Goal: Browse casually: Explore the website without a specific task or goal

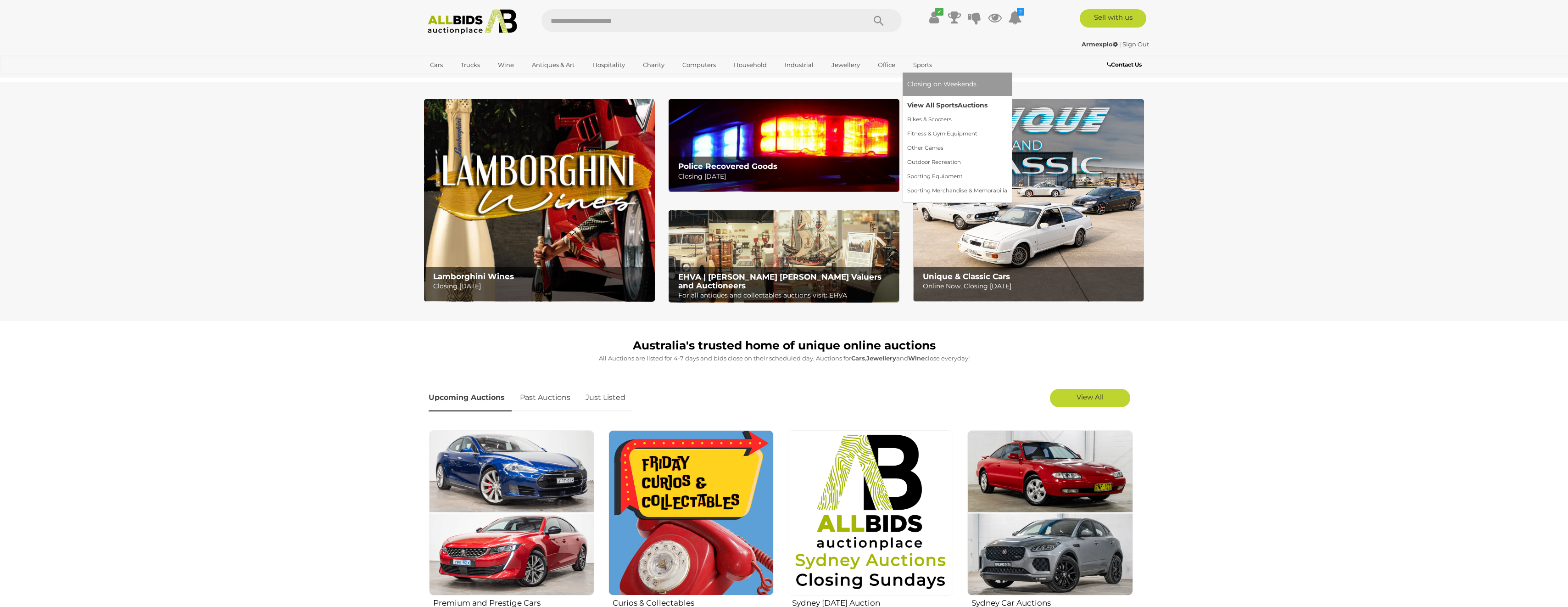
click at [935, 106] on link "View All Sports Auctions" at bounding box center [957, 105] width 100 height 14
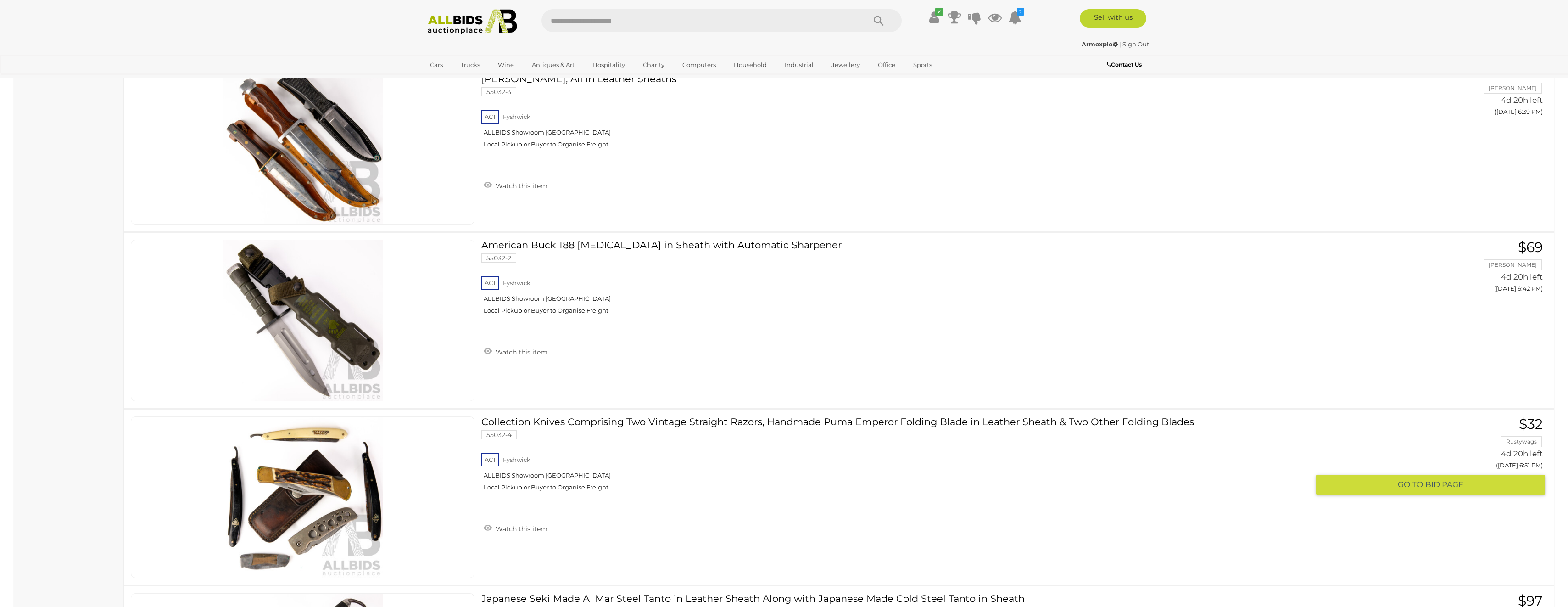
scroll to position [3858, 0]
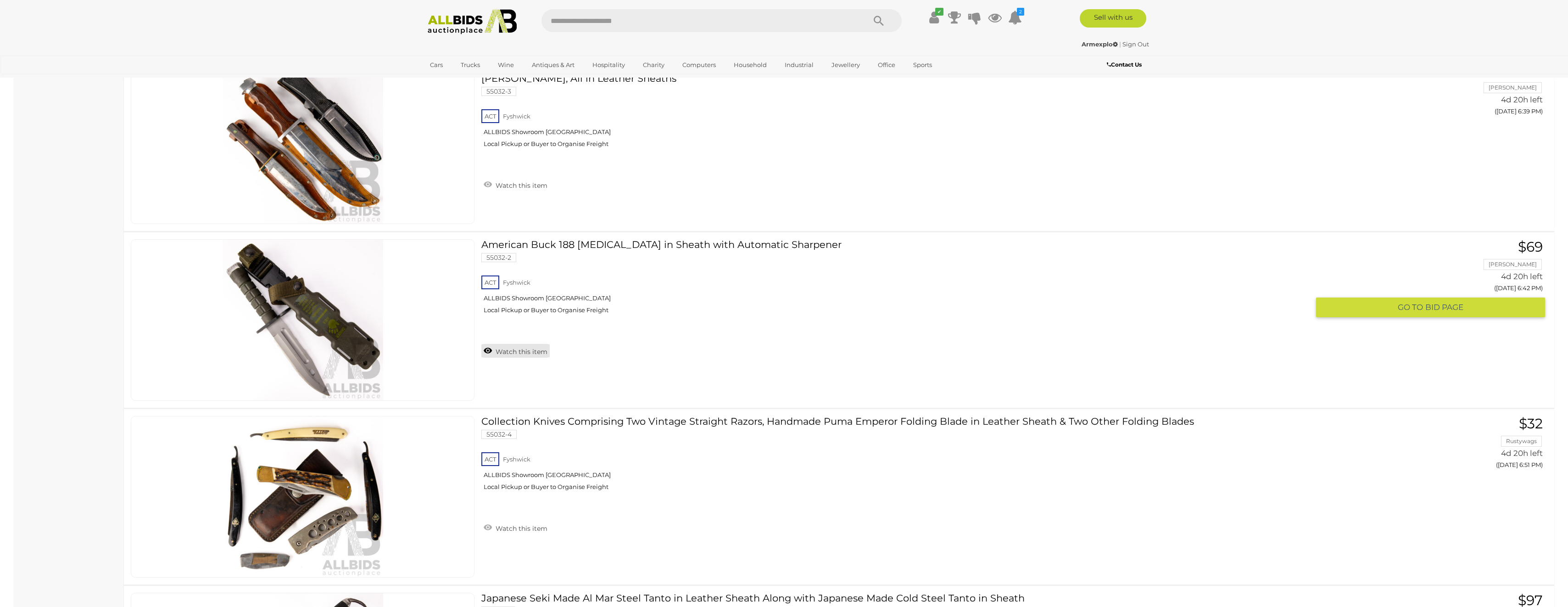
click at [523, 353] on link "Watch this item" at bounding box center [515, 351] width 68 height 14
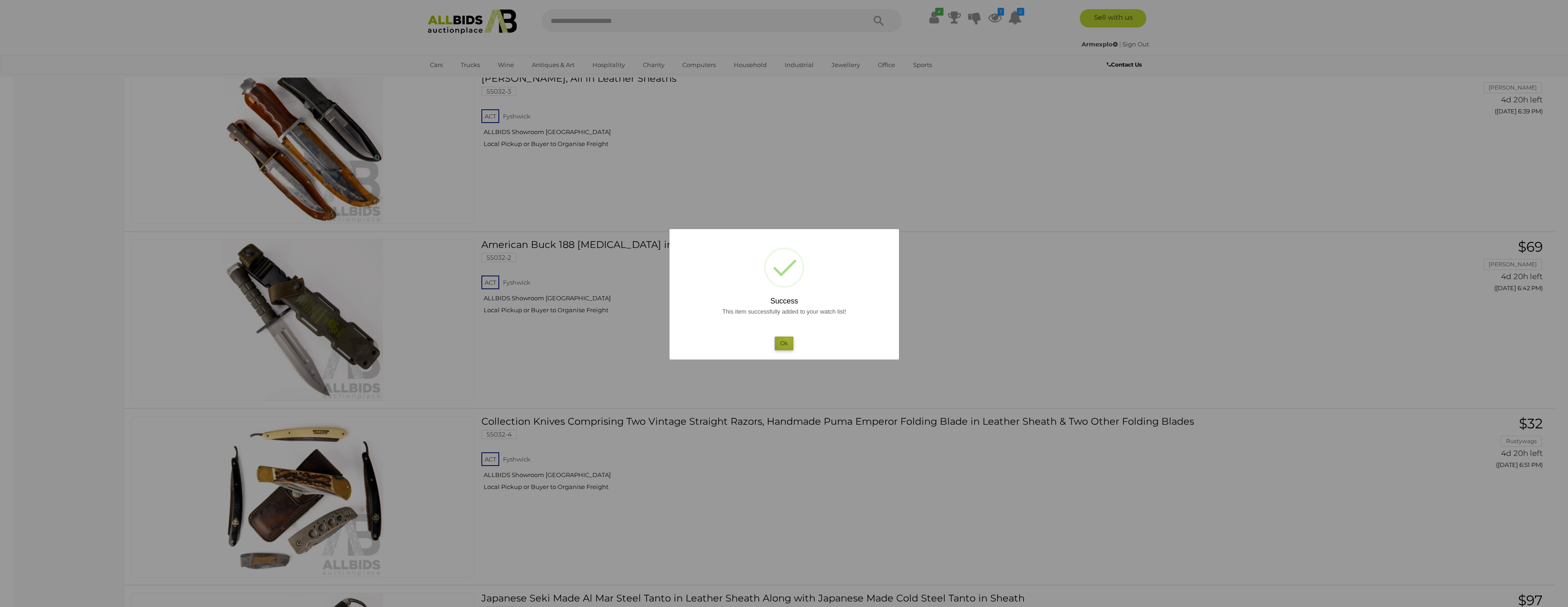
click at [788, 339] on button "Ok" at bounding box center [784, 343] width 19 height 13
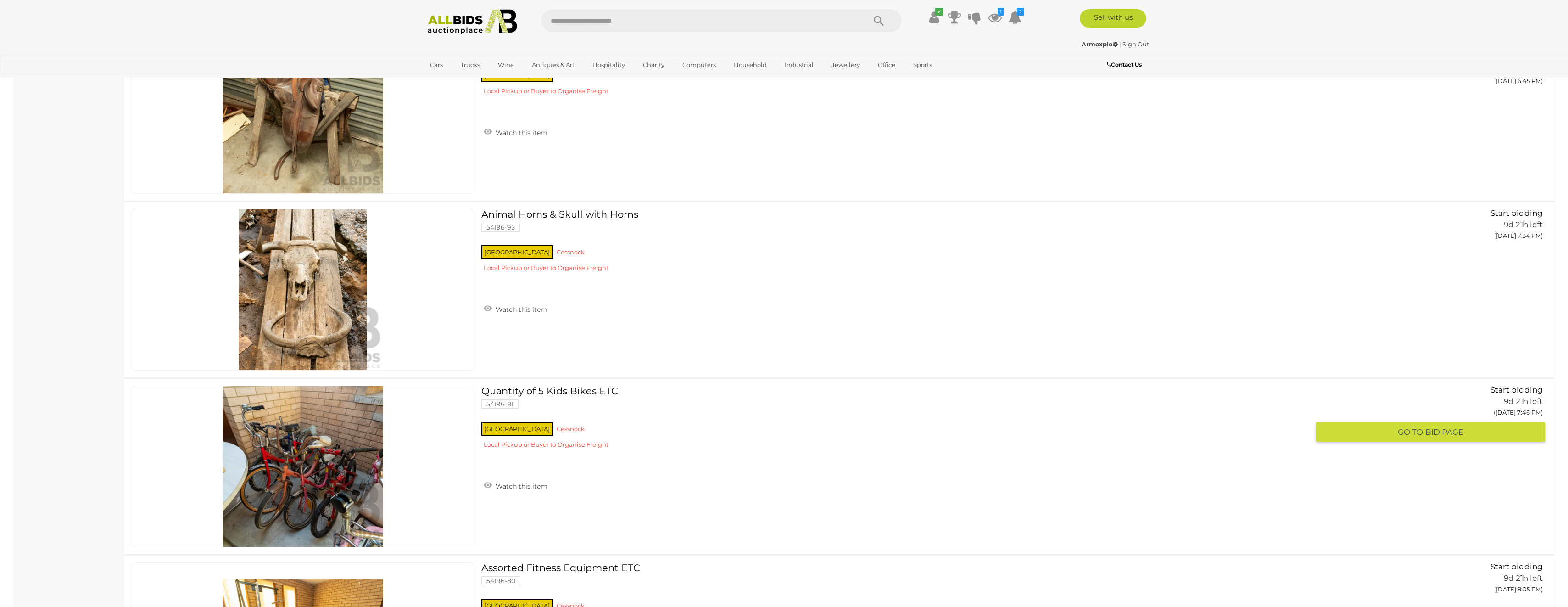
scroll to position [4868, 0]
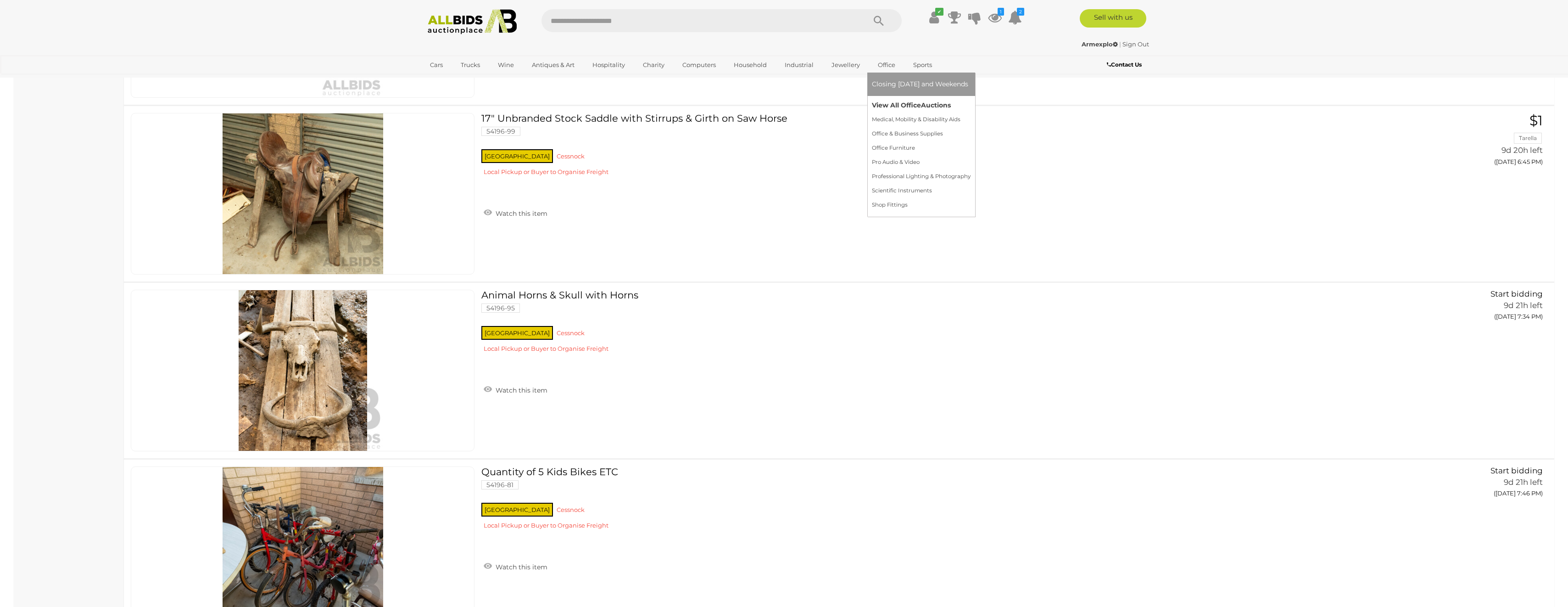
click at [892, 100] on link "View All Office Auctions" at bounding box center [921, 105] width 99 height 14
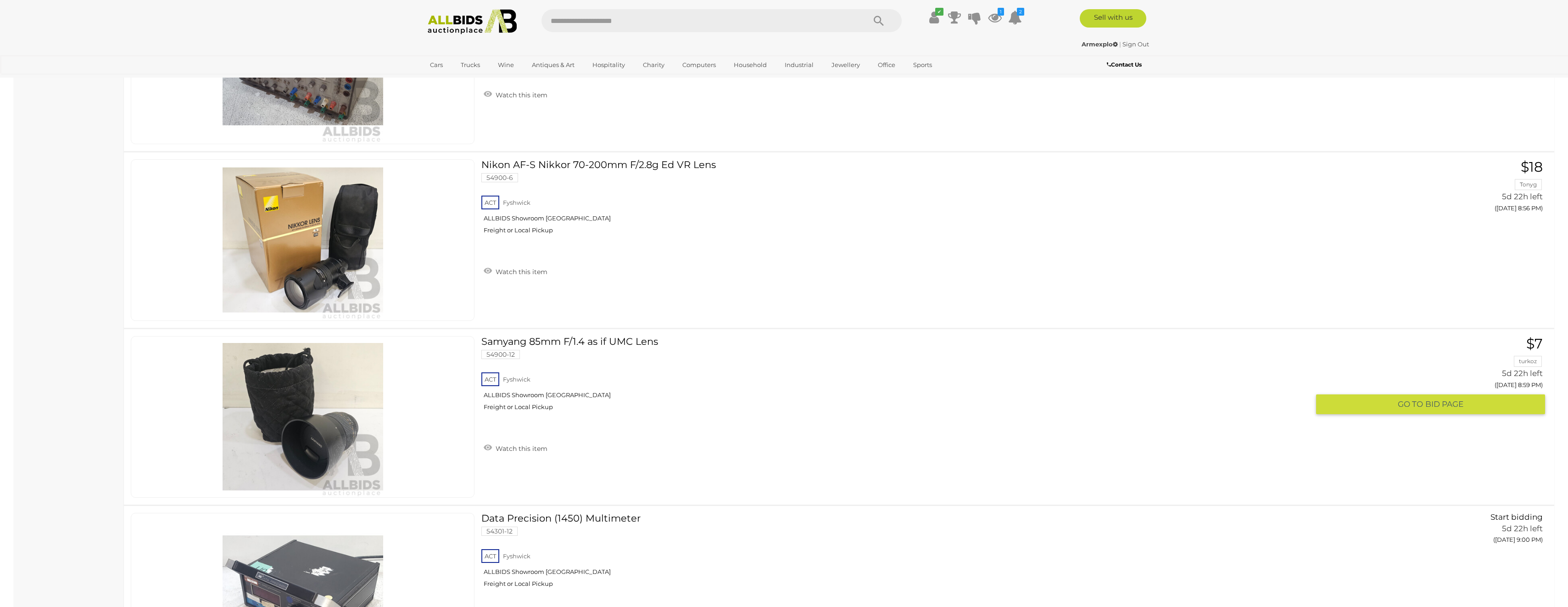
scroll to position [8496, 0]
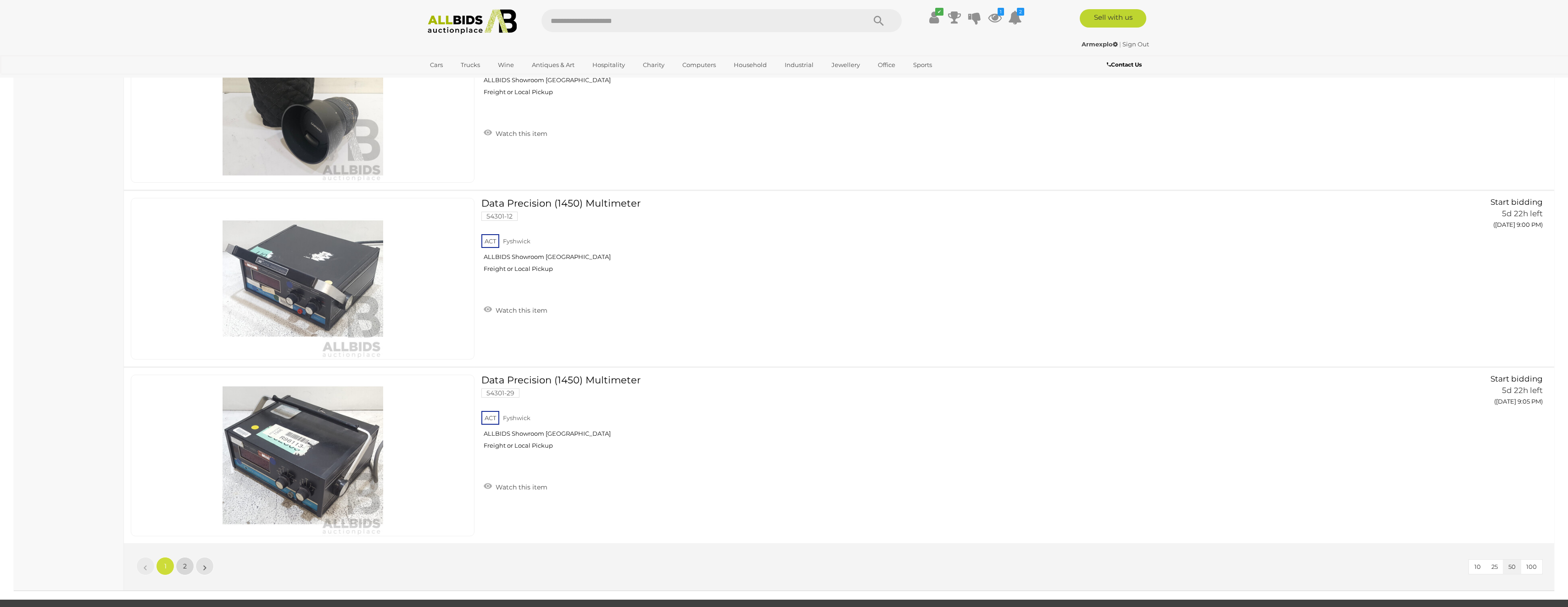
click at [184, 569] on span "2" at bounding box center [184, 566] width 3 height 8
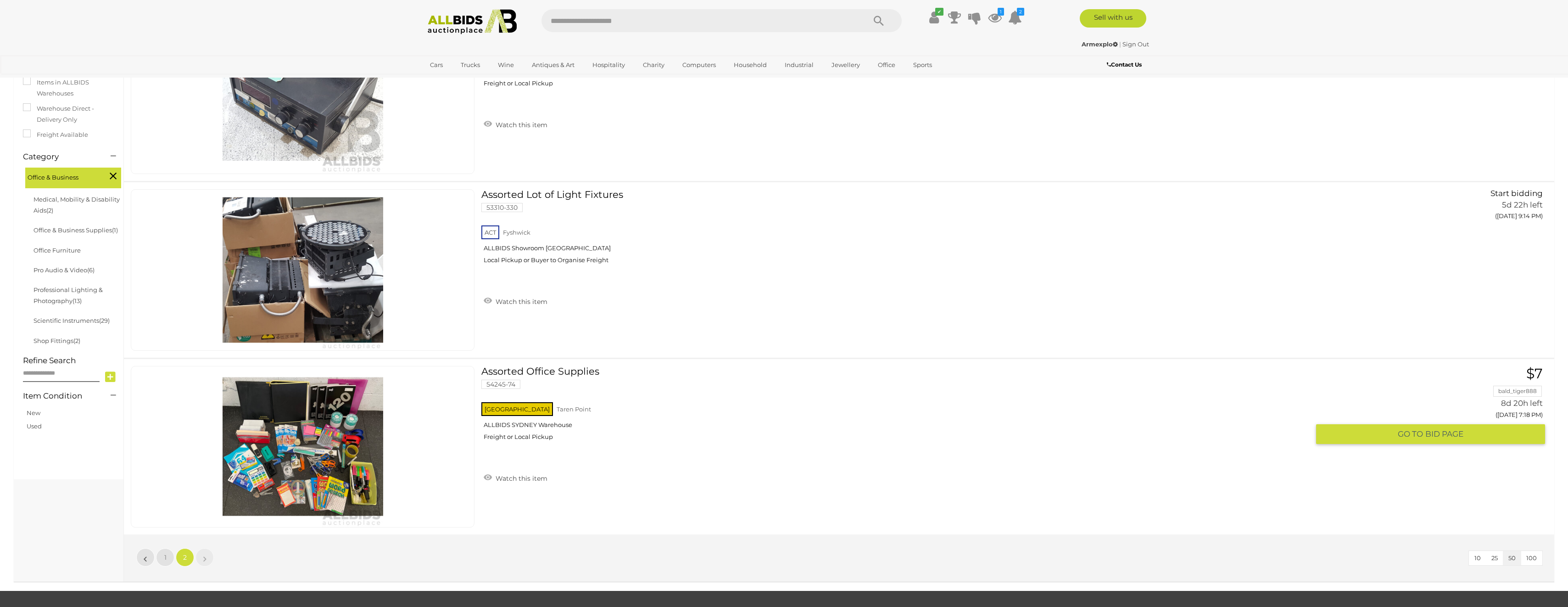
scroll to position [198, 0]
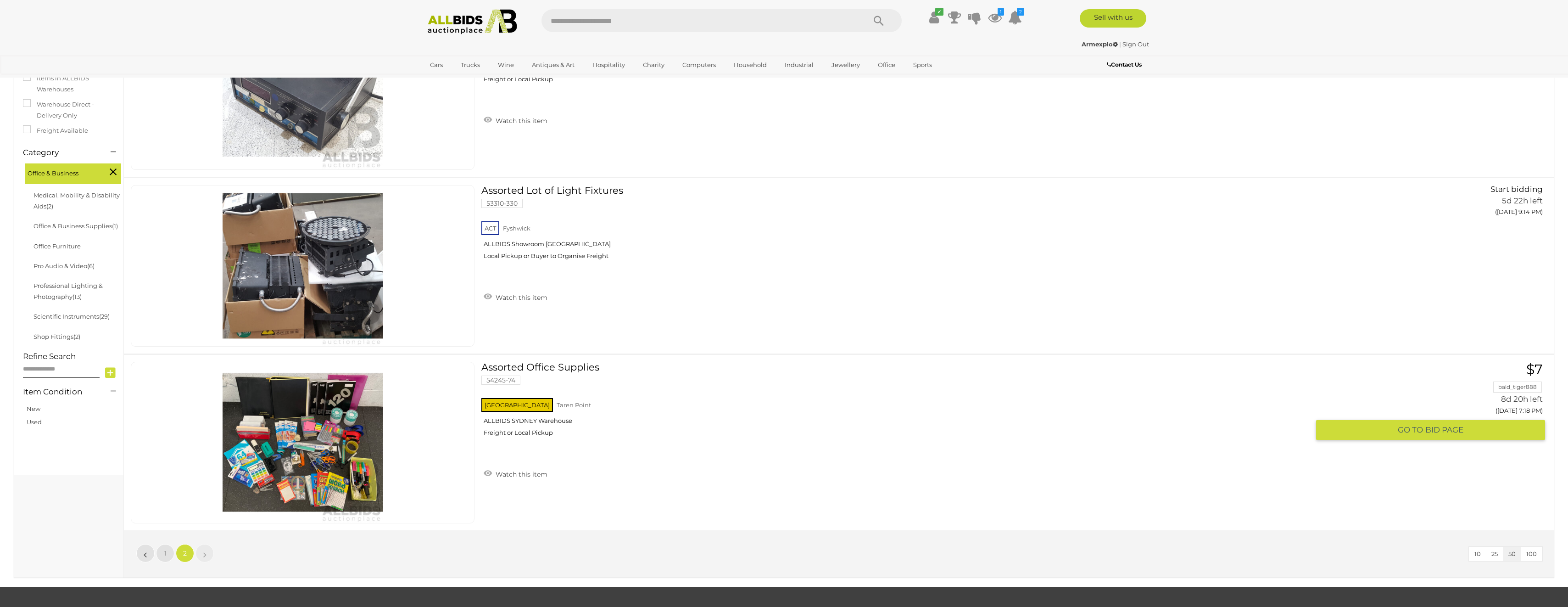
click at [301, 460] on img at bounding box center [302, 442] width 161 height 161
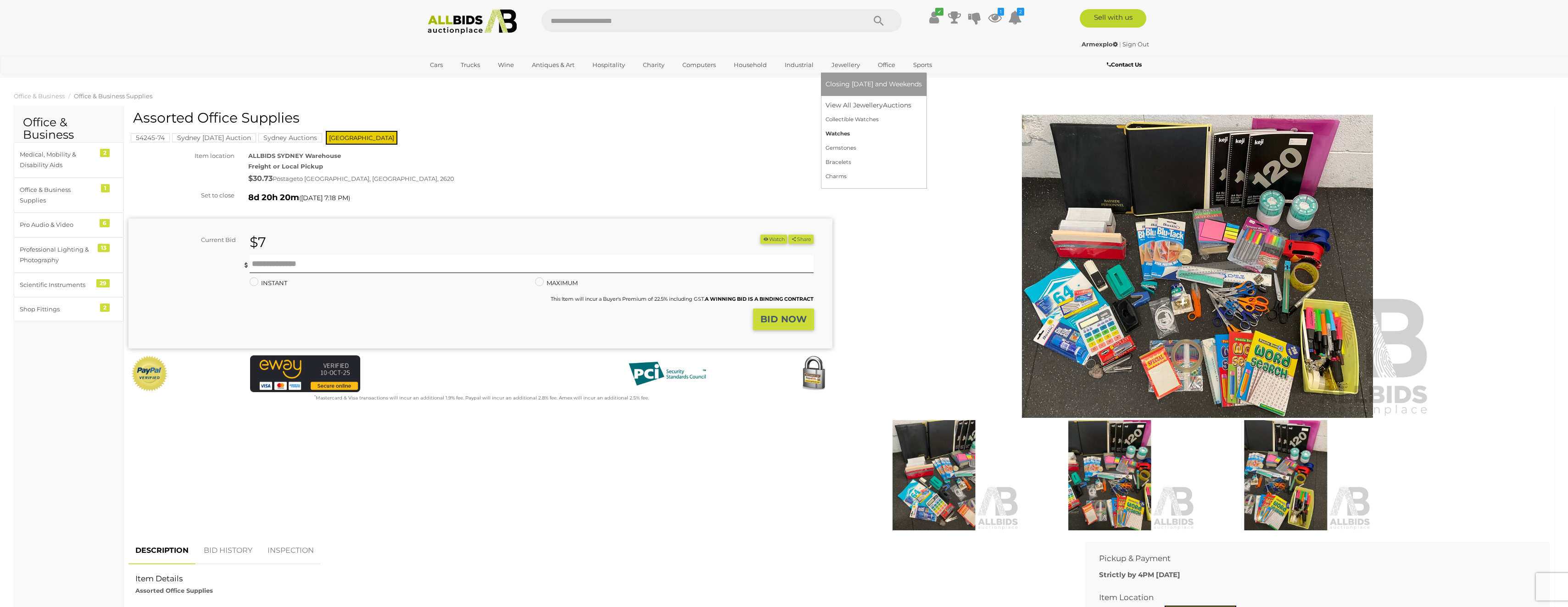
click at [835, 132] on link "Watches" at bounding box center [873, 133] width 96 height 14
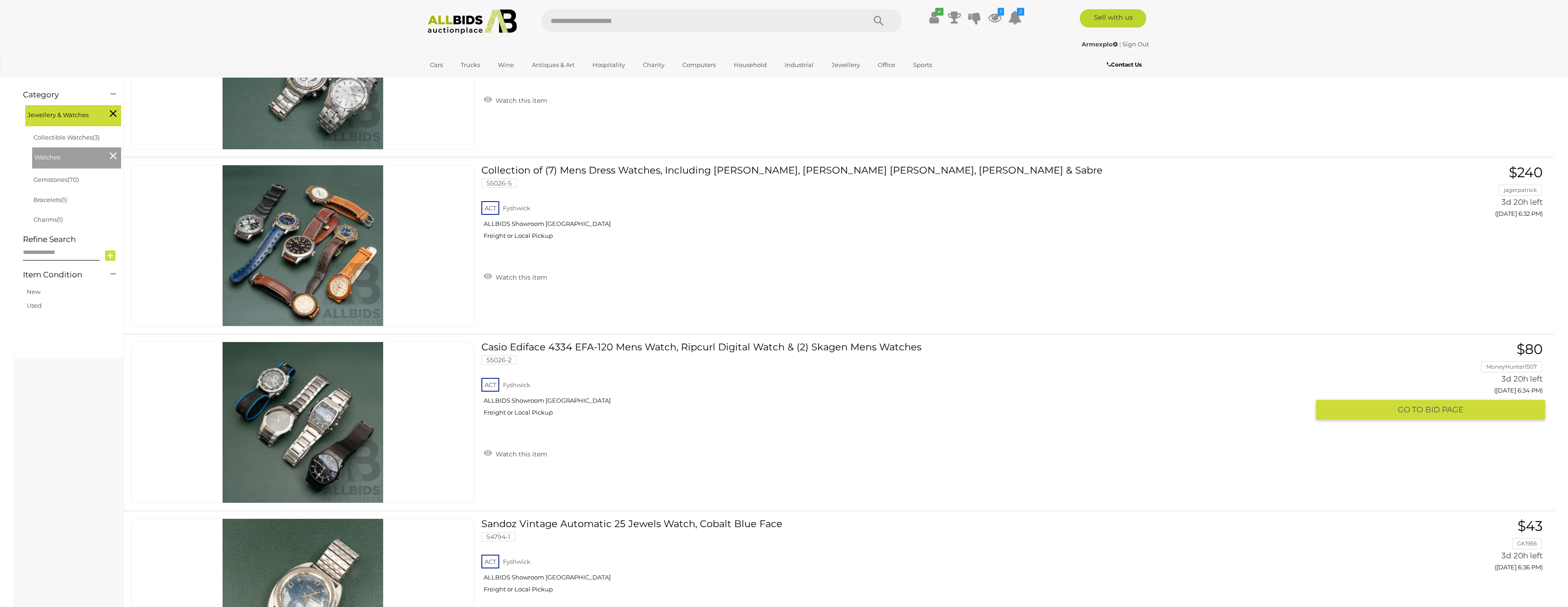
scroll to position [230, 0]
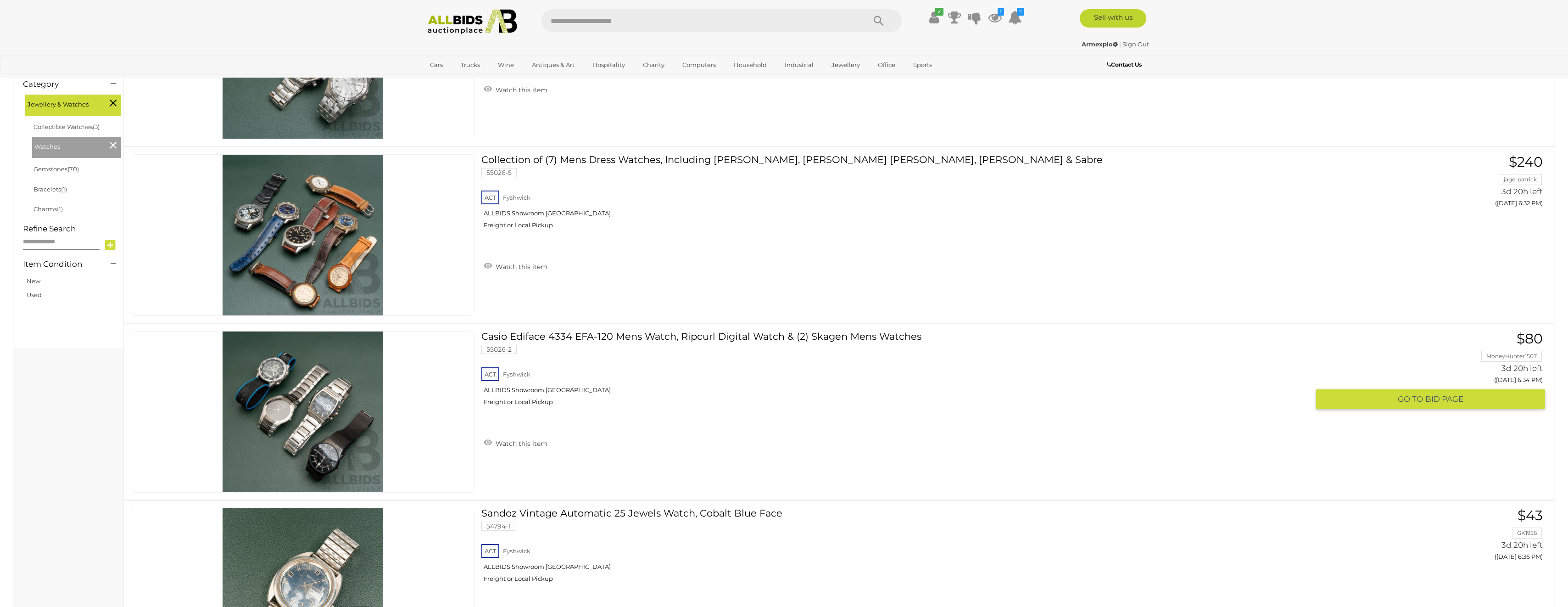
click at [323, 418] on img at bounding box center [302, 412] width 161 height 161
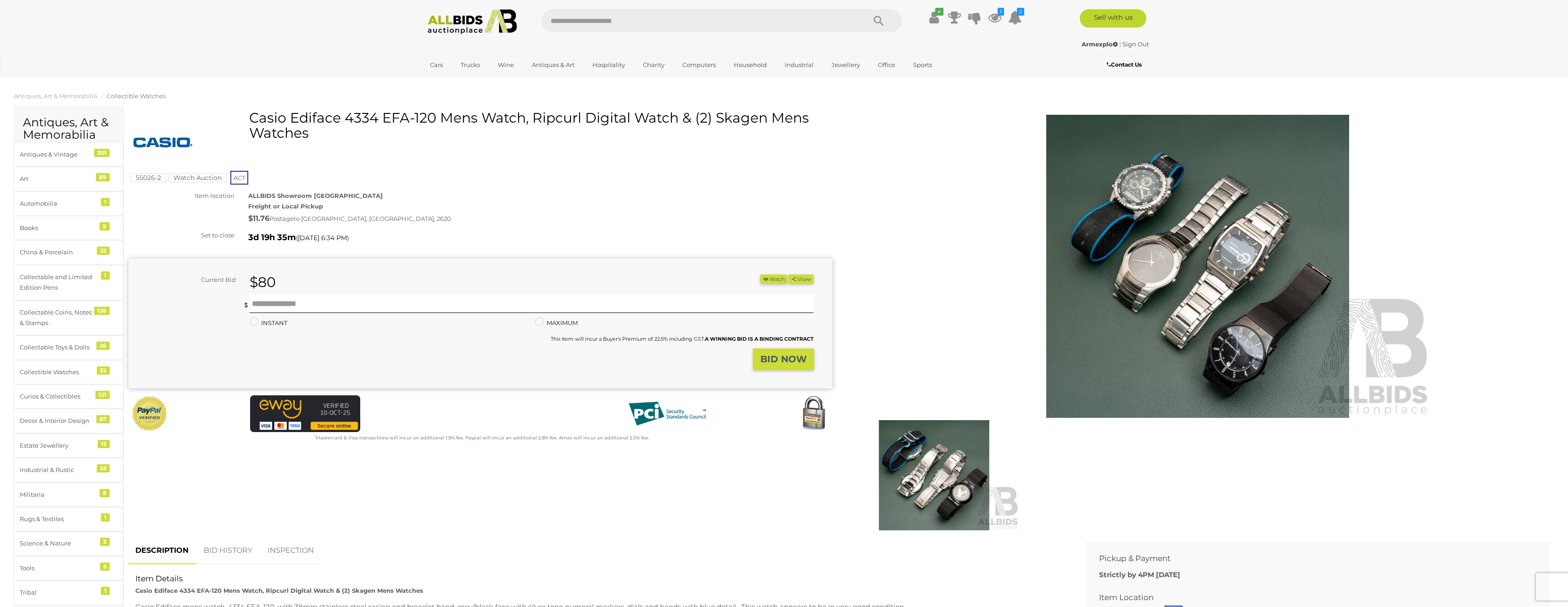
click at [1189, 343] on img at bounding box center [1198, 266] width 470 height 303
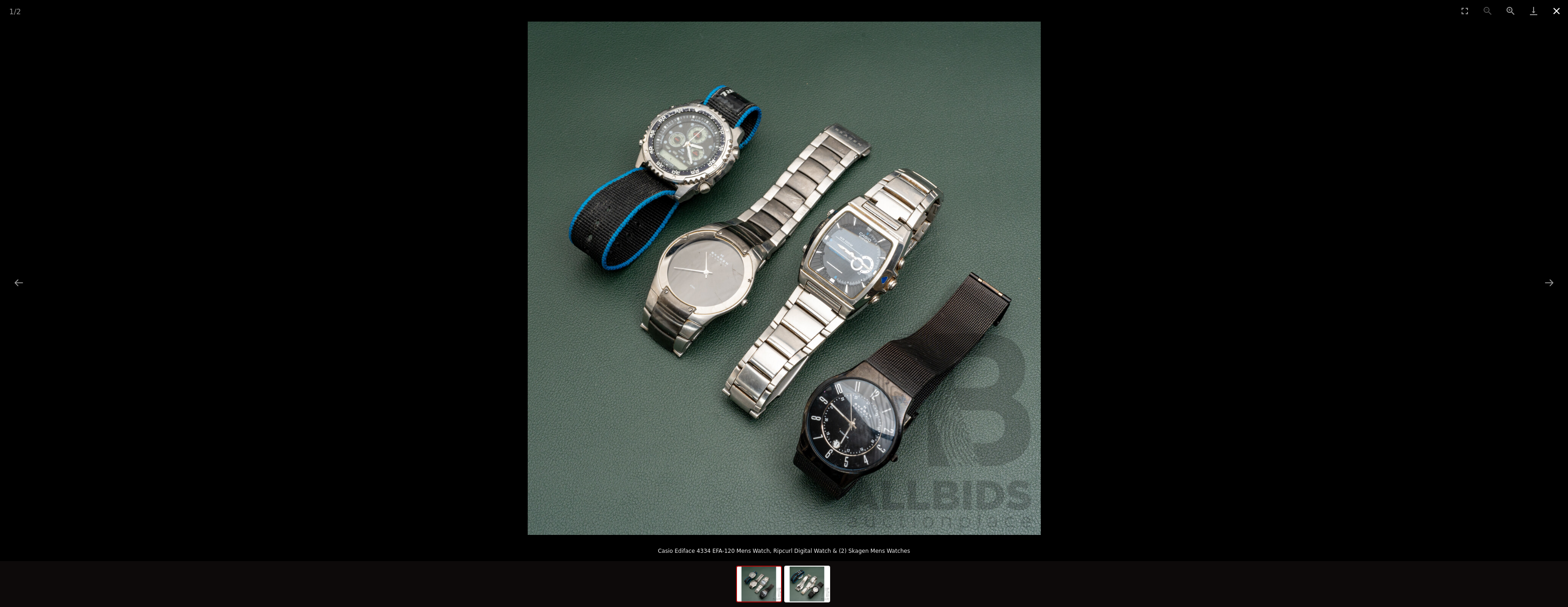
click at [1552, 12] on button "Close gallery" at bounding box center [1556, 11] width 23 height 21
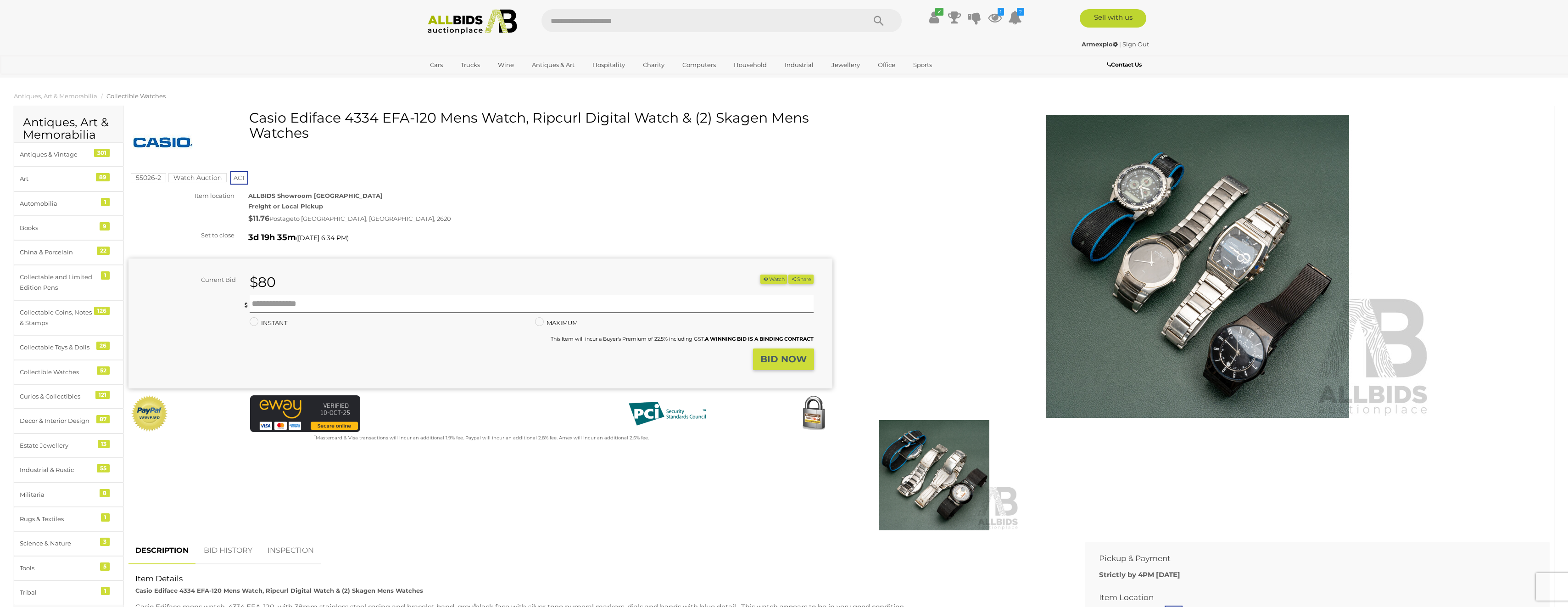
click at [948, 484] on img at bounding box center [934, 475] width 171 height 110
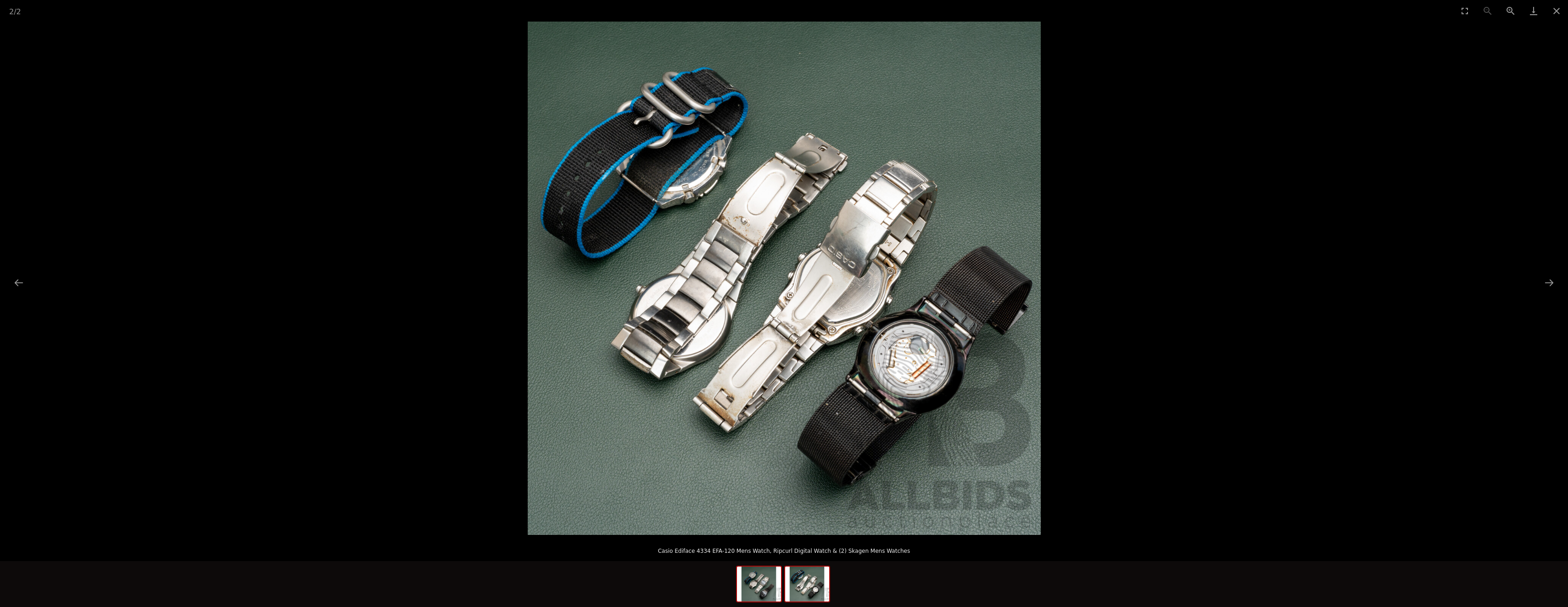
click at [759, 595] on img at bounding box center [759, 584] width 44 height 35
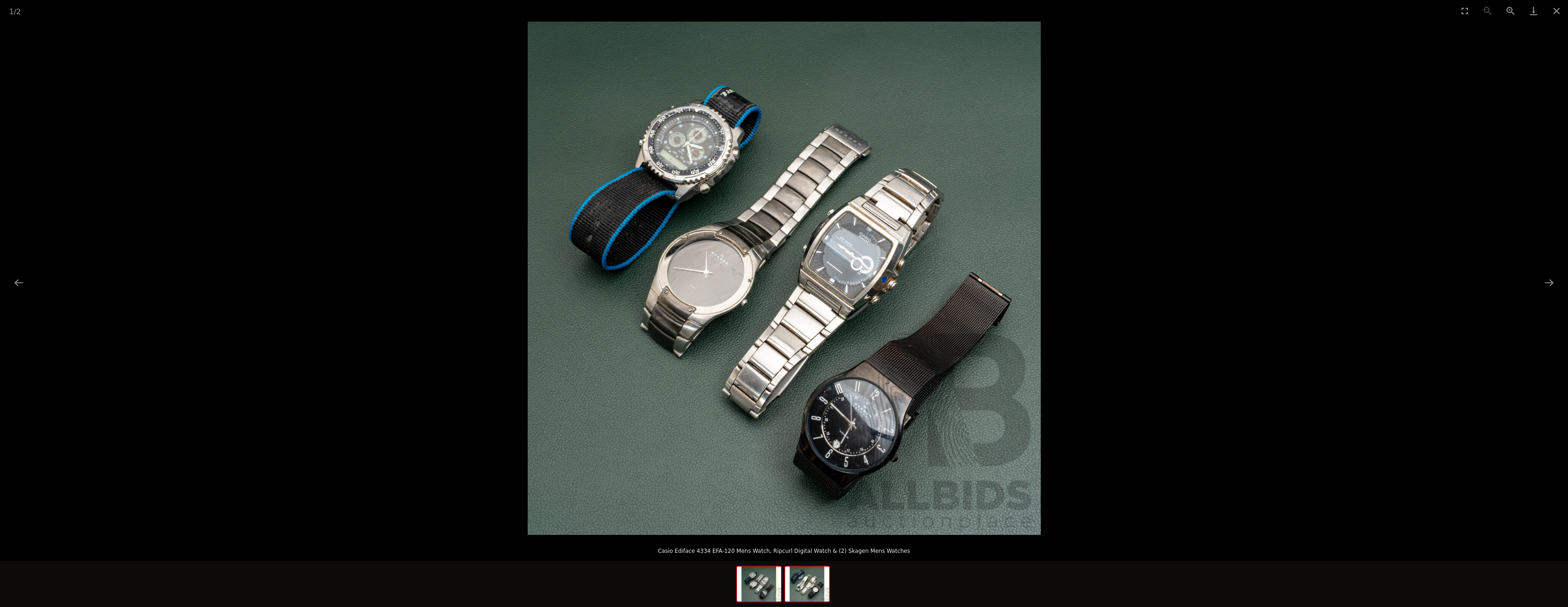
click at [806, 598] on img at bounding box center [807, 584] width 44 height 35
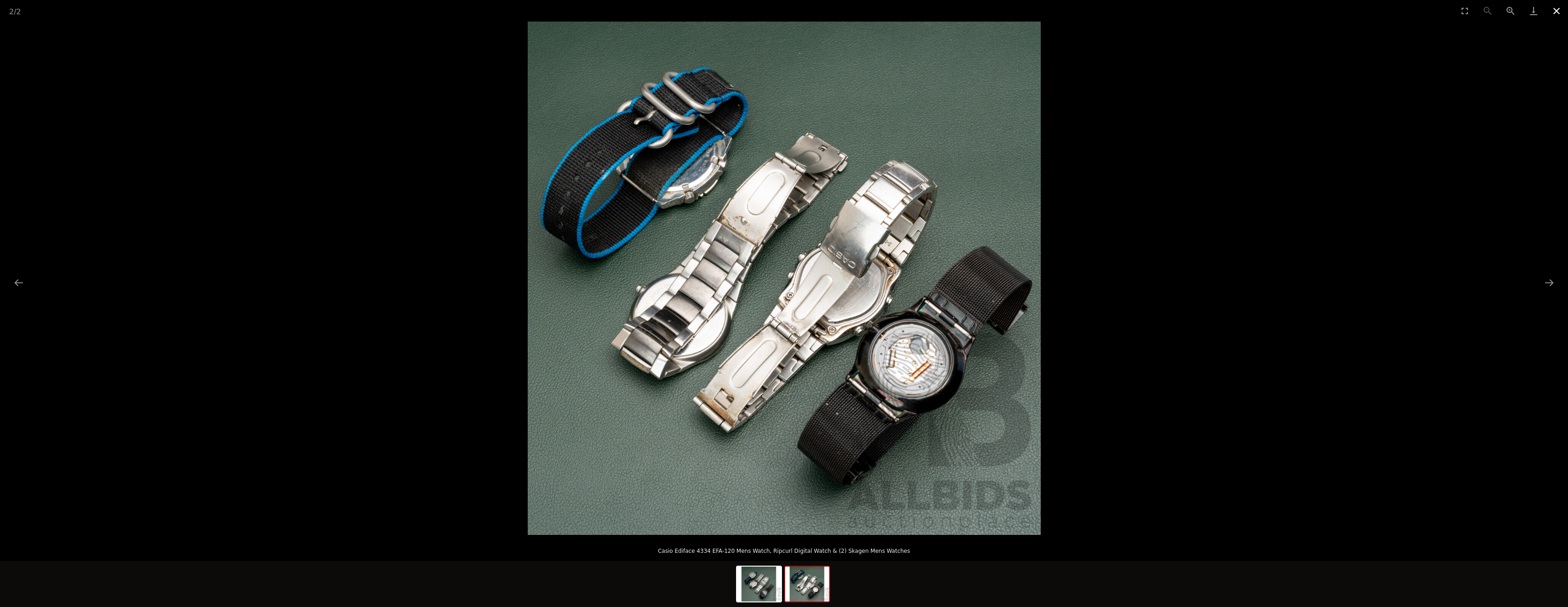
click at [1554, 10] on button "Close gallery" at bounding box center [1556, 11] width 23 height 21
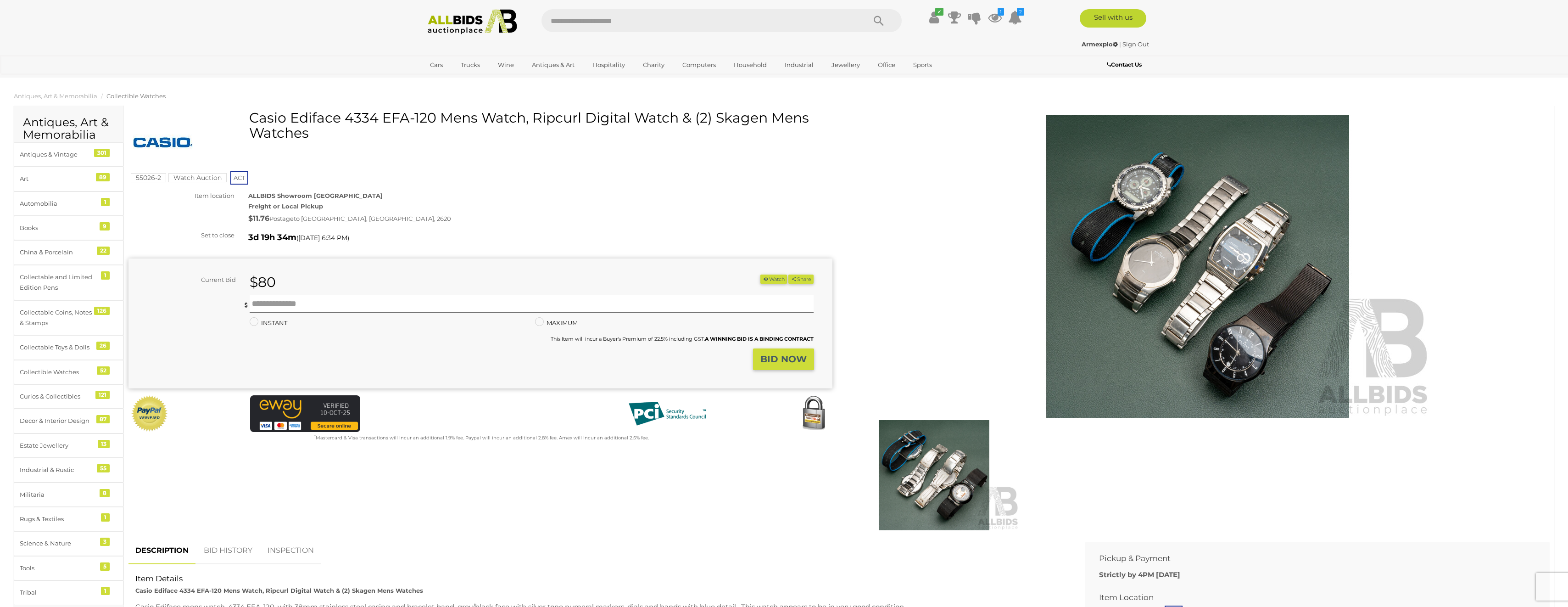
drag, startPoint x: 969, startPoint y: 326, endPoint x: 961, endPoint y: 324, distance: 8.2
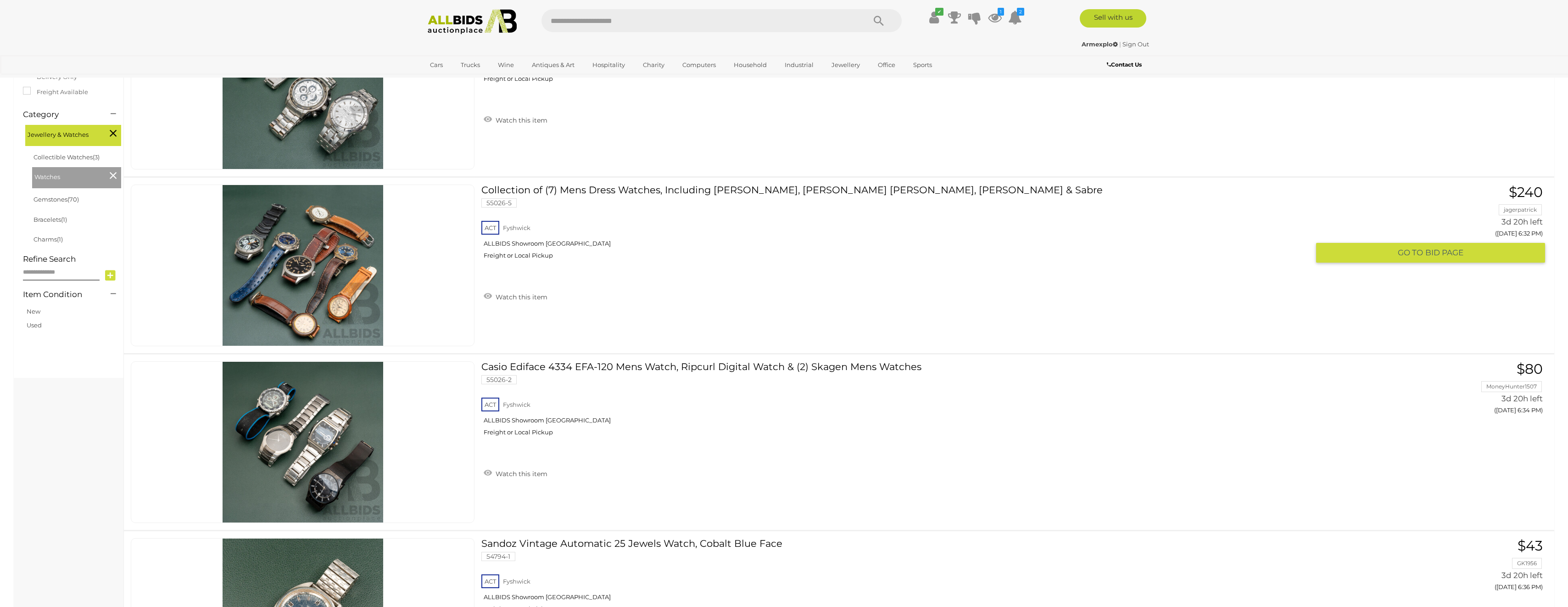
scroll to position [138, 0]
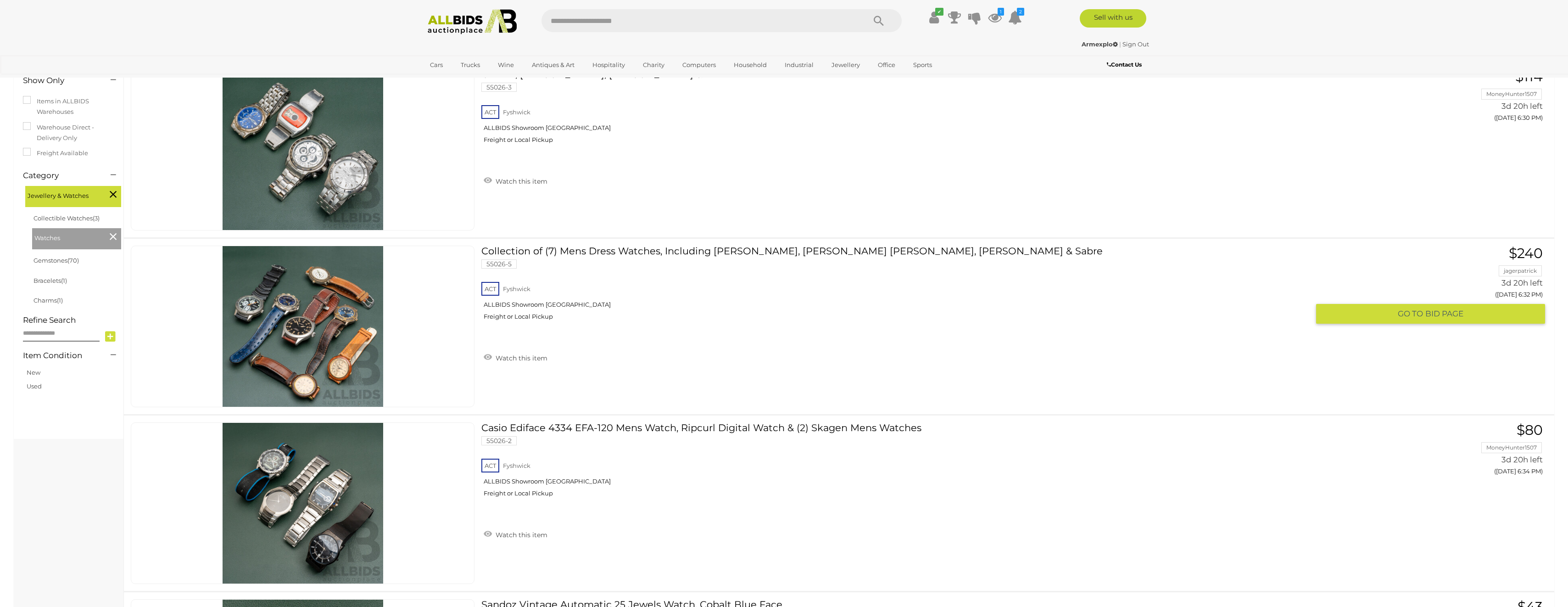
click at [258, 299] on link at bounding box center [303, 326] width 344 height 161
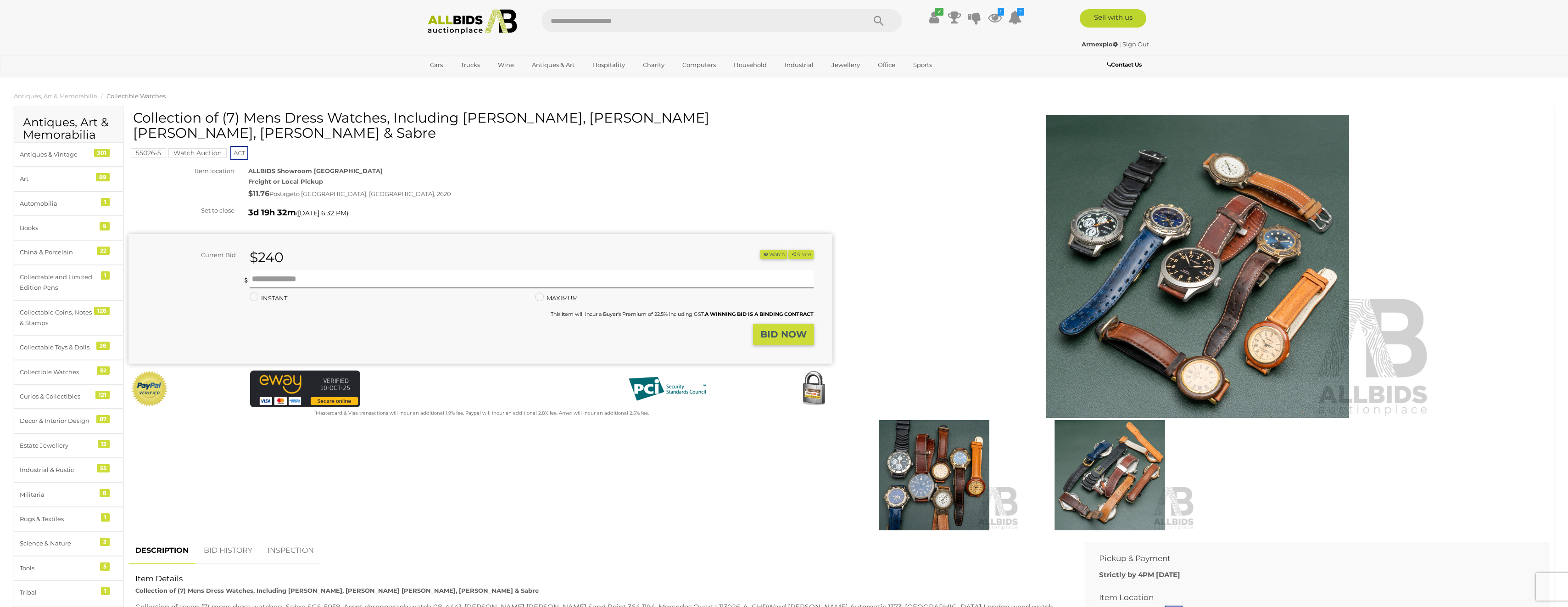
click at [936, 498] on img at bounding box center [934, 475] width 171 height 110
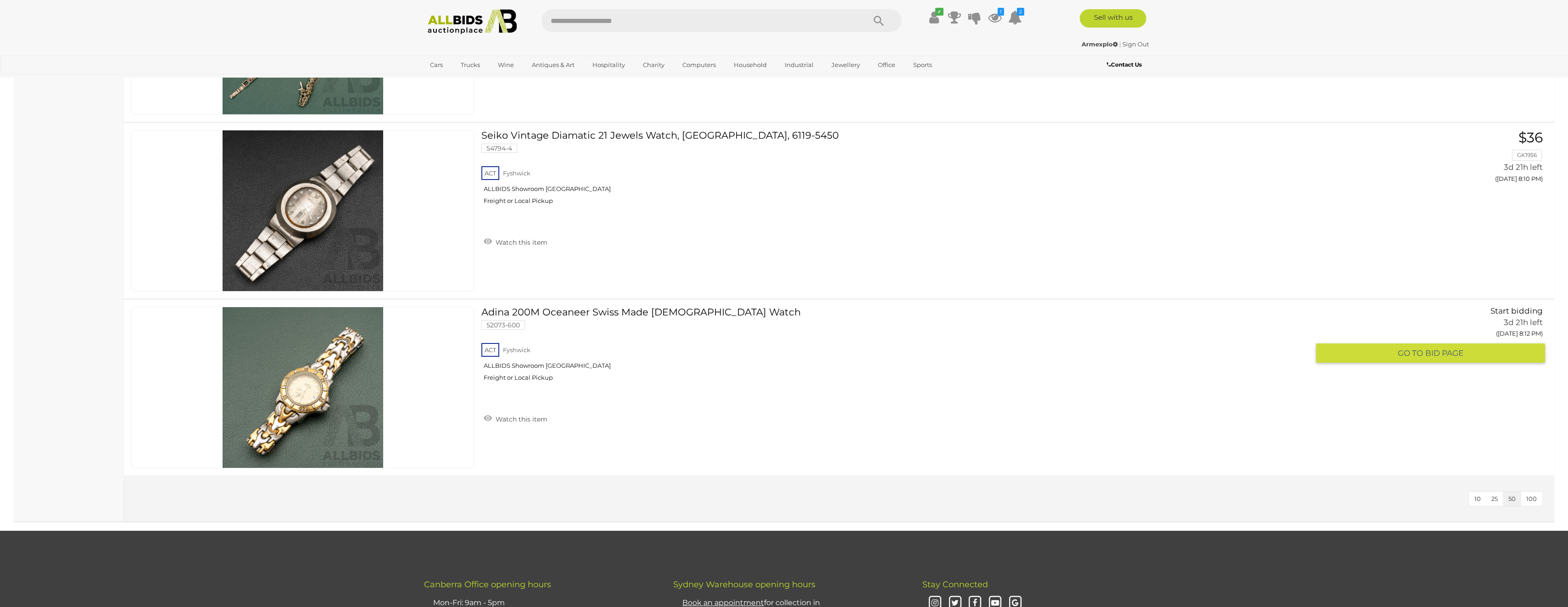
scroll to position [7814, 0]
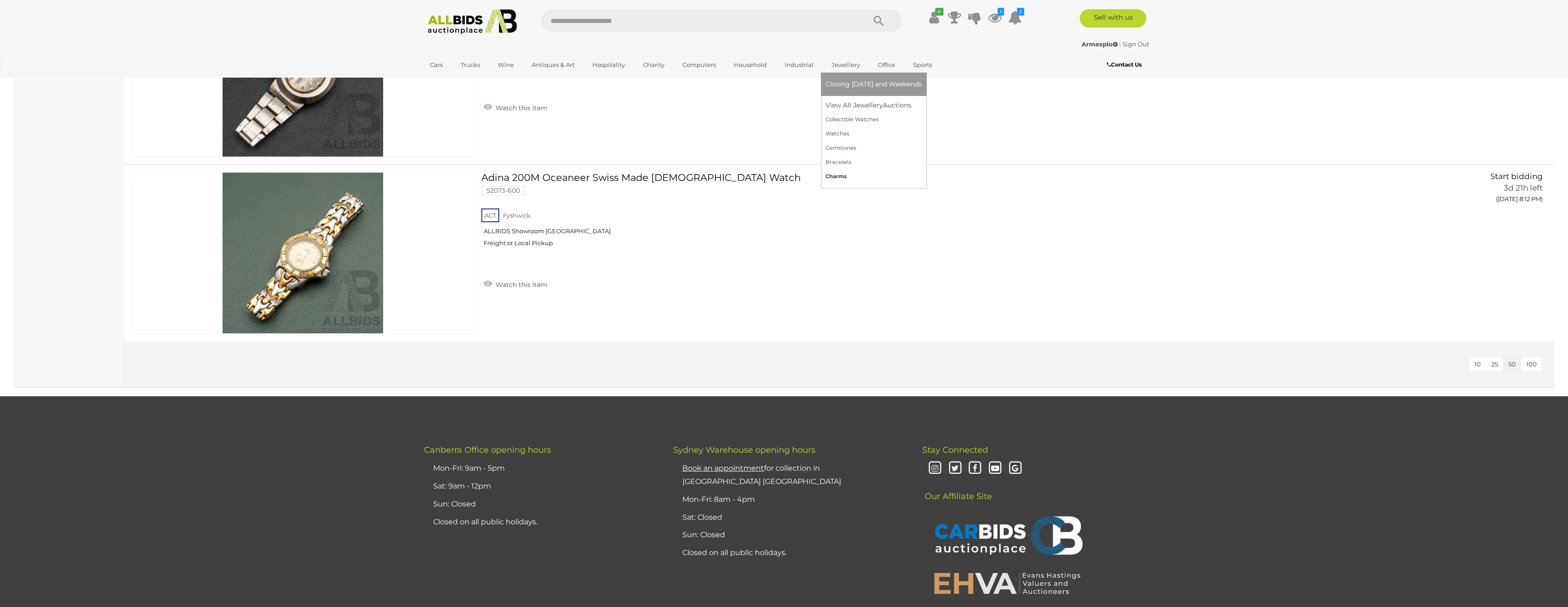
click at [839, 178] on link "Charms" at bounding box center [873, 176] width 96 height 14
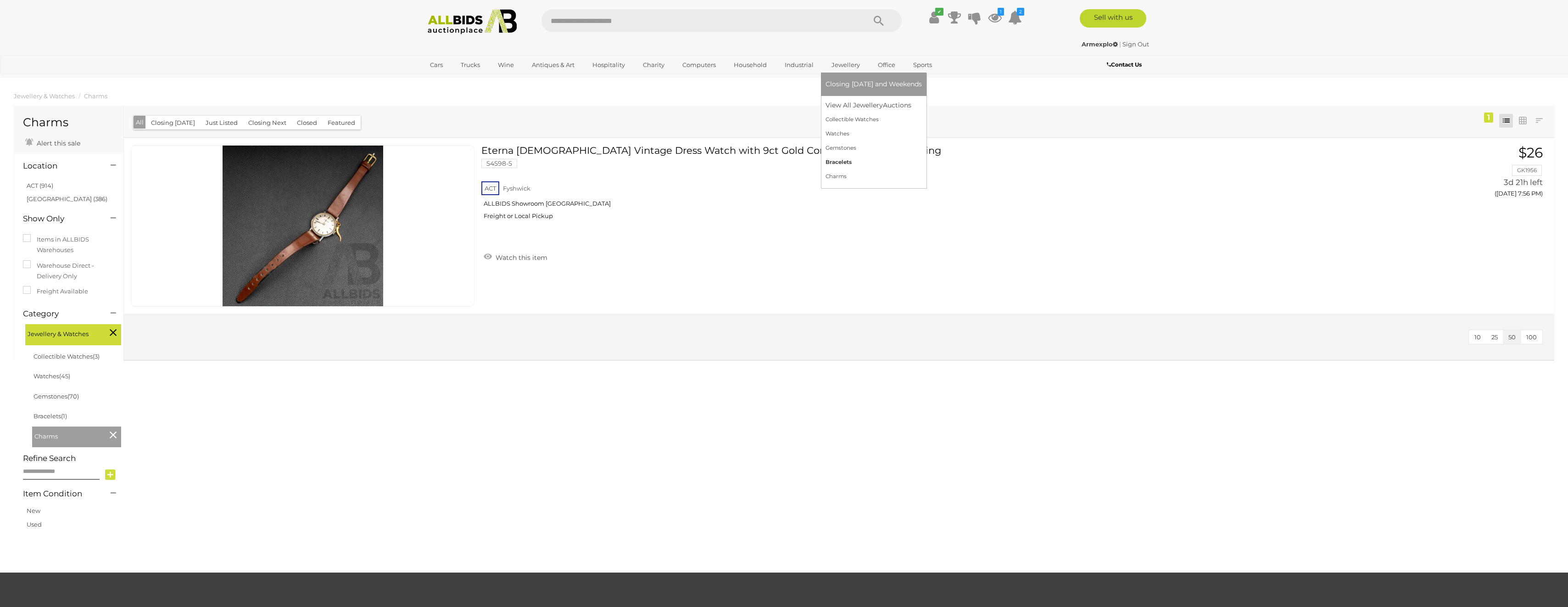
click at [838, 161] on link "Bracelets" at bounding box center [873, 161] width 96 height 14
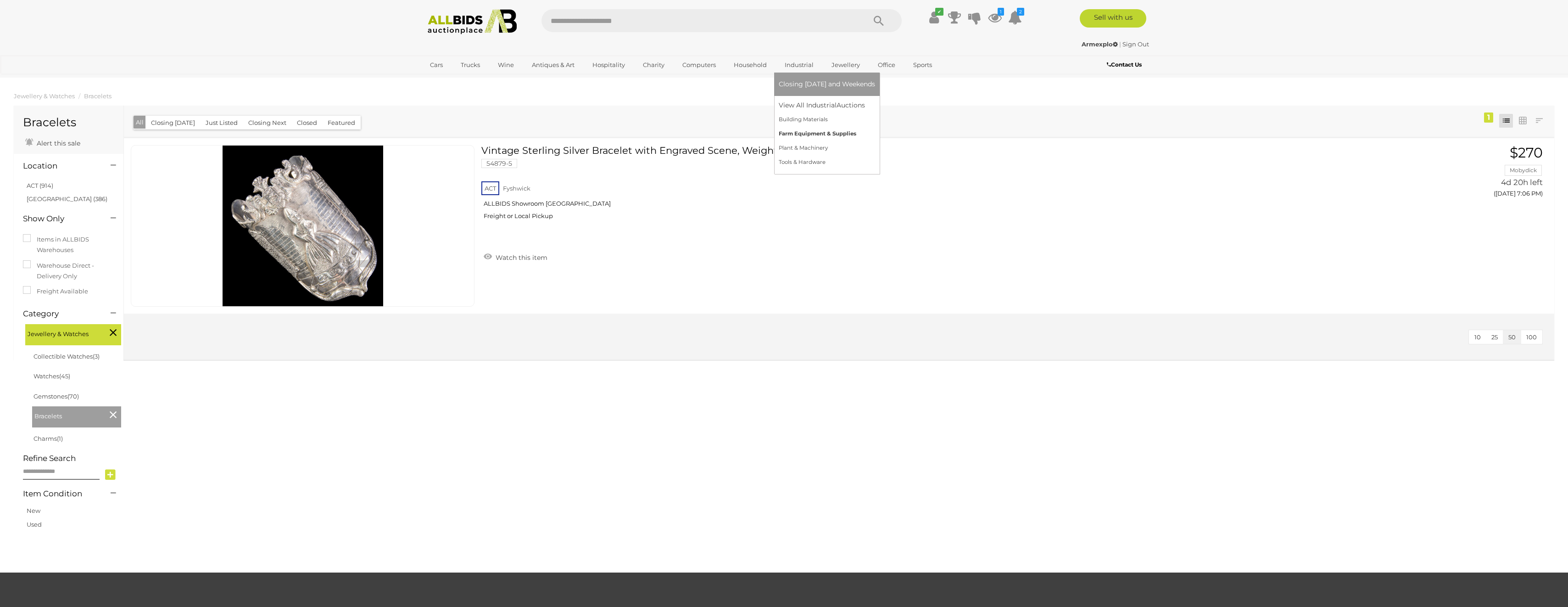
click at [800, 130] on link "Farm Equipment & Supplies" at bounding box center [826, 133] width 96 height 14
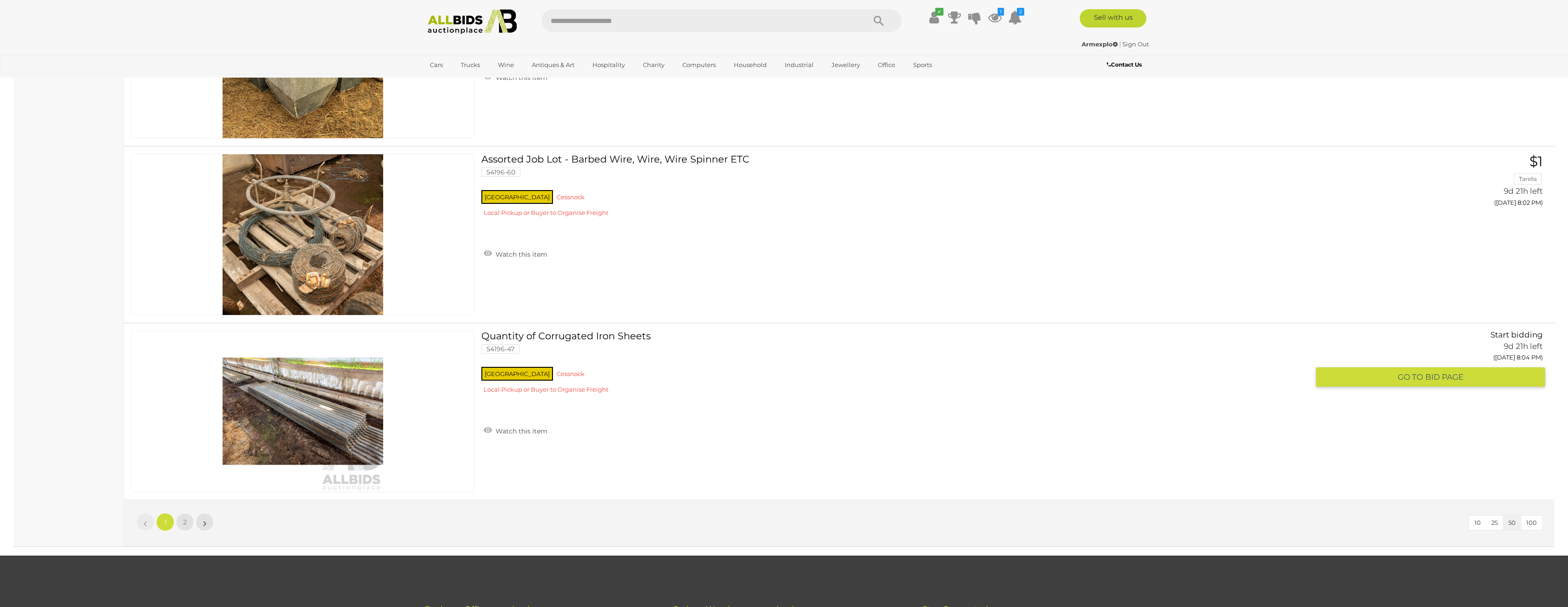
scroll to position [8542, 0]
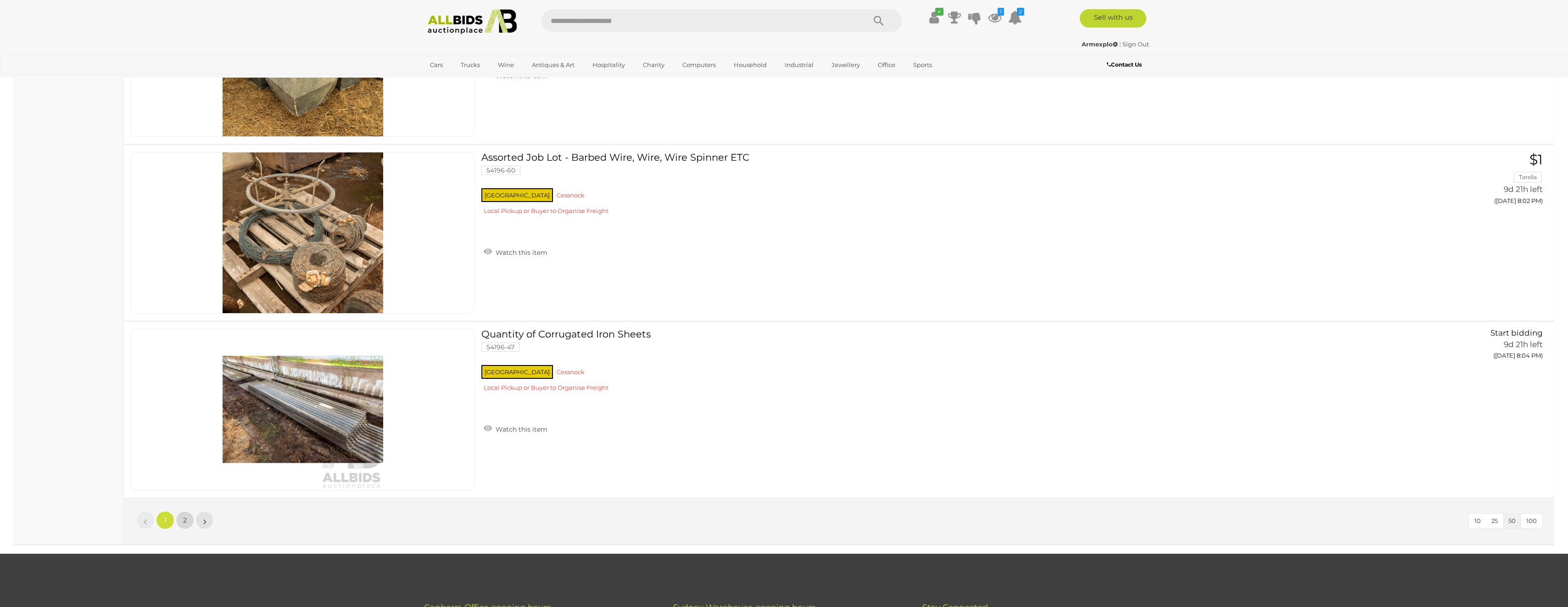
click at [187, 525] on link "2" at bounding box center [185, 521] width 18 height 18
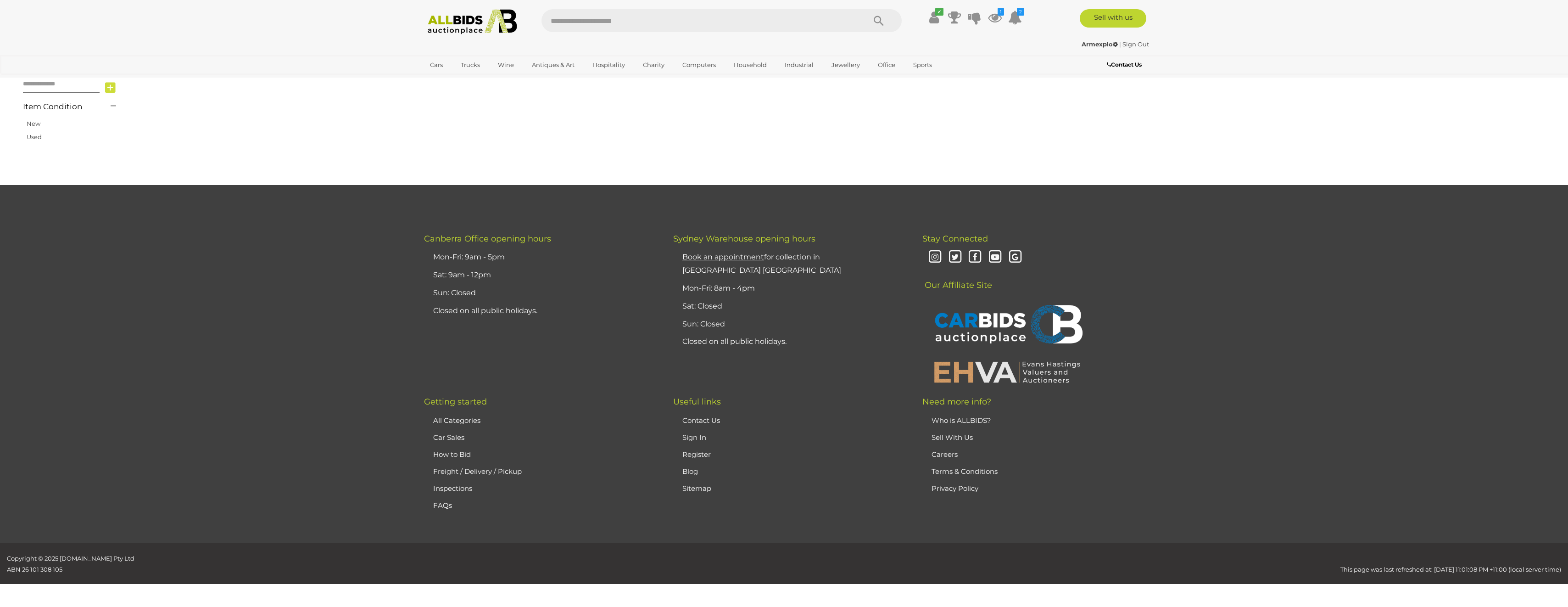
scroll to position [107, 0]
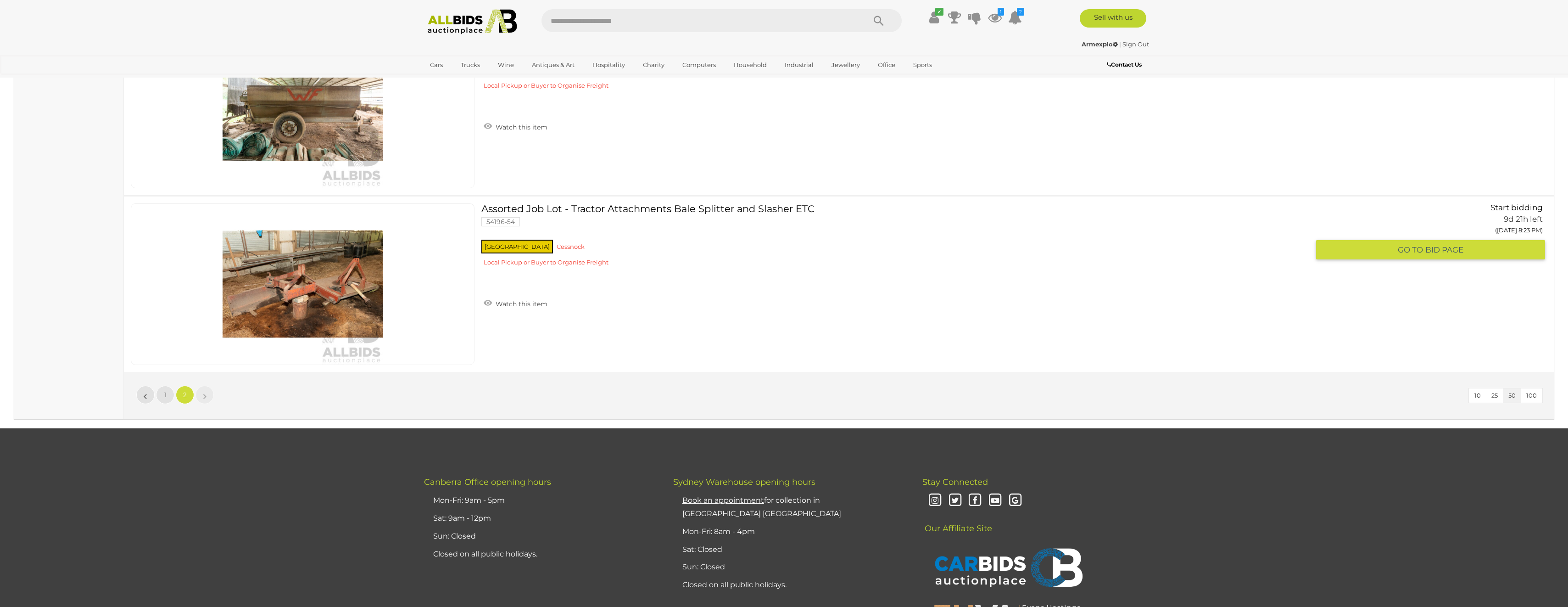
scroll to position [2127, 0]
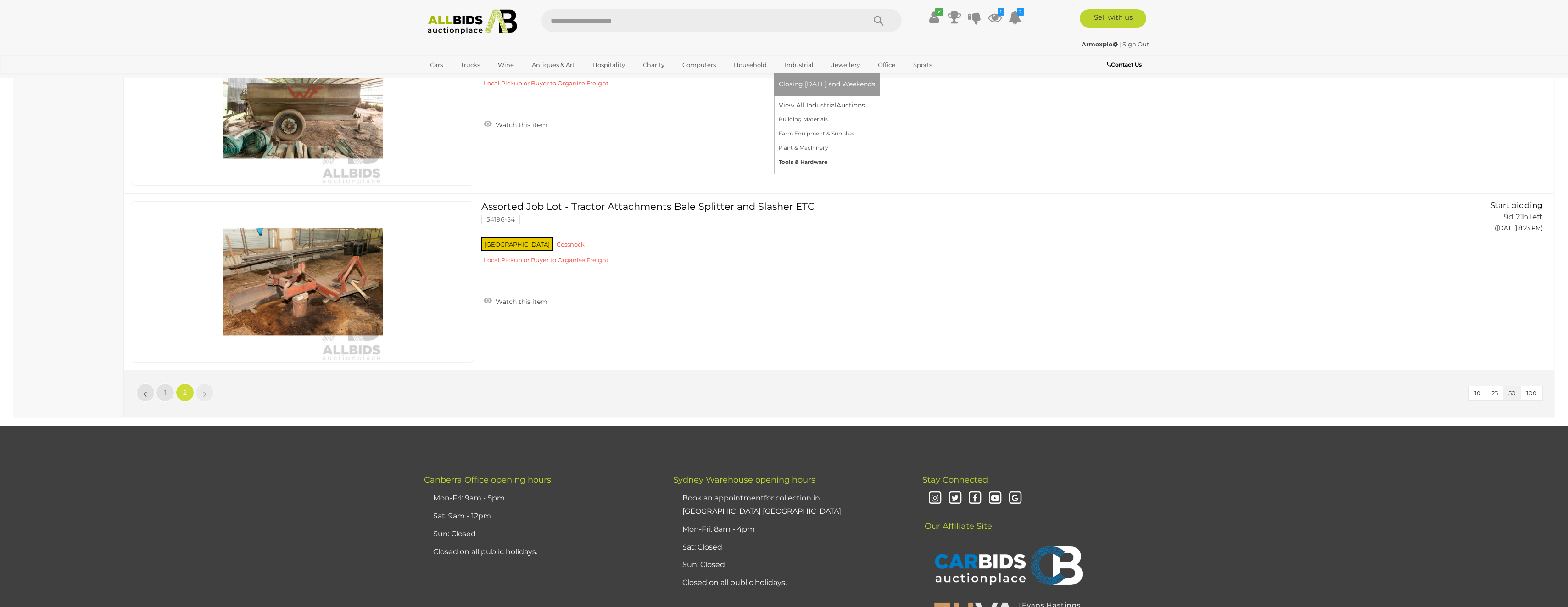
click at [790, 166] on link "Tools & Hardware" at bounding box center [826, 161] width 96 height 14
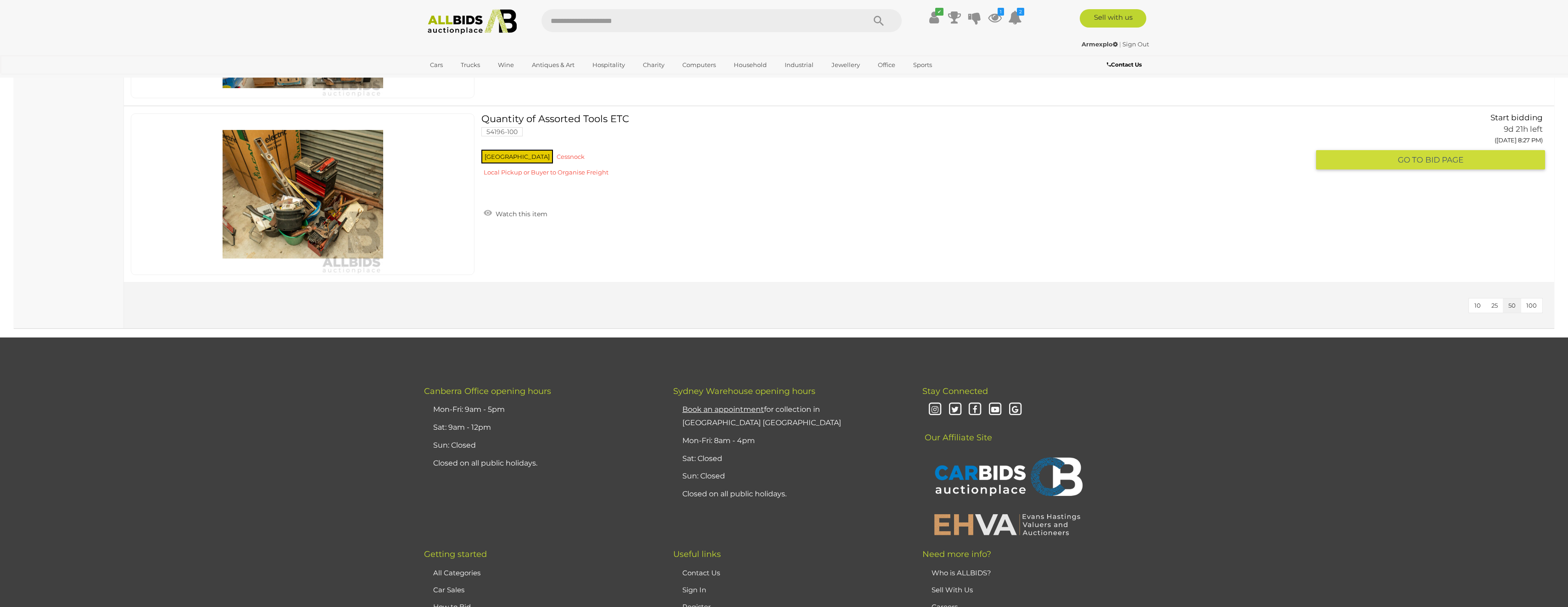
scroll to position [3812, 0]
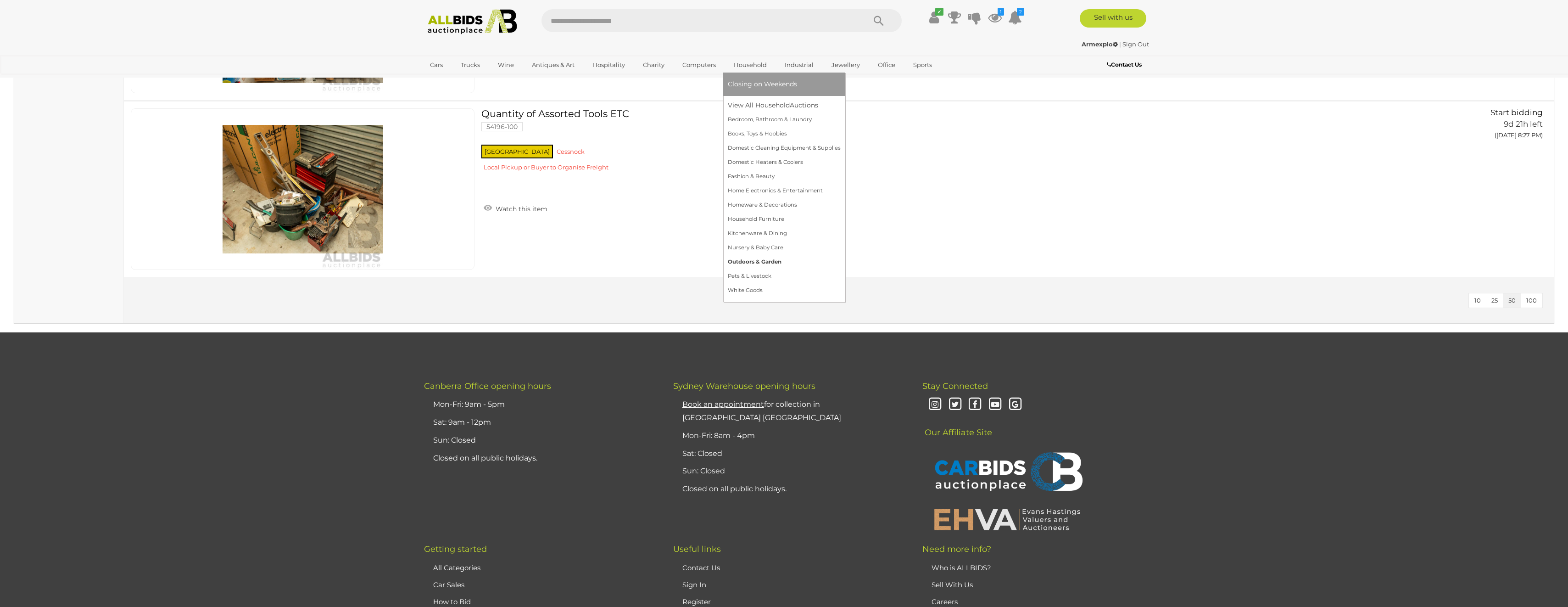
click at [747, 263] on link "Outdoors & Garden" at bounding box center [784, 261] width 113 height 14
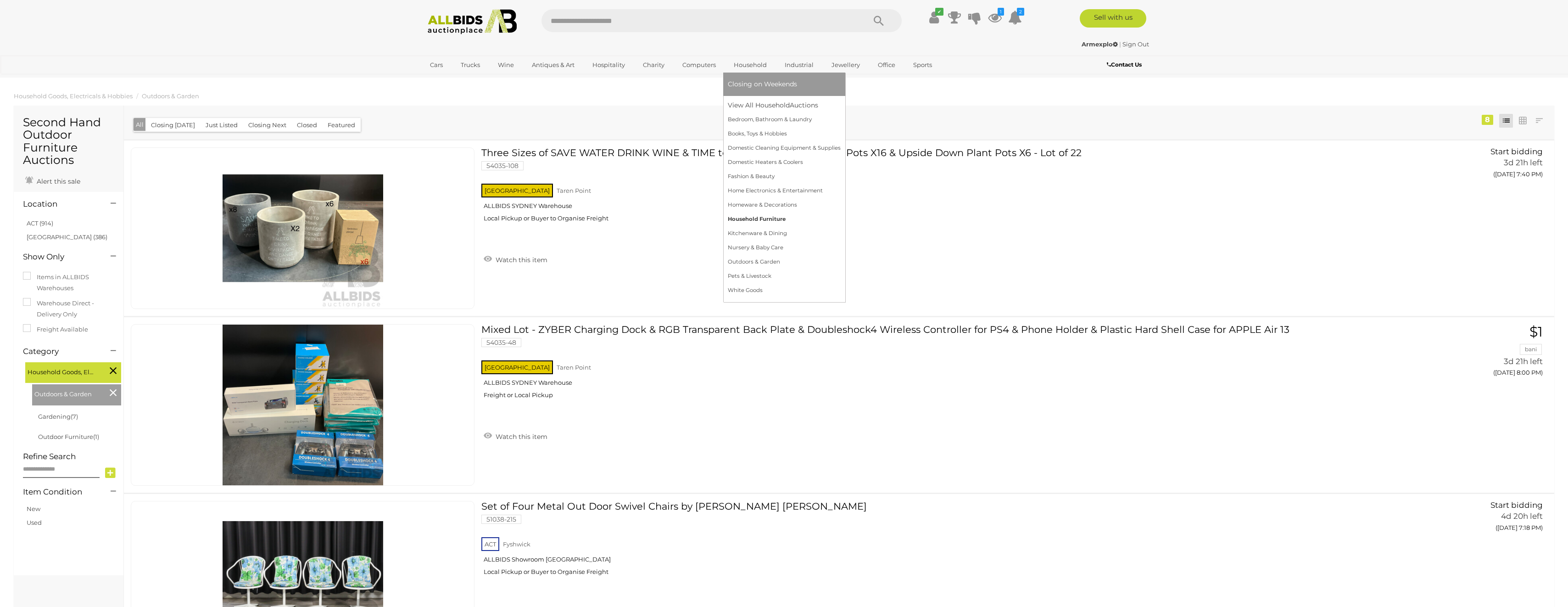
click at [741, 217] on link "Household Furniture" at bounding box center [784, 219] width 113 height 14
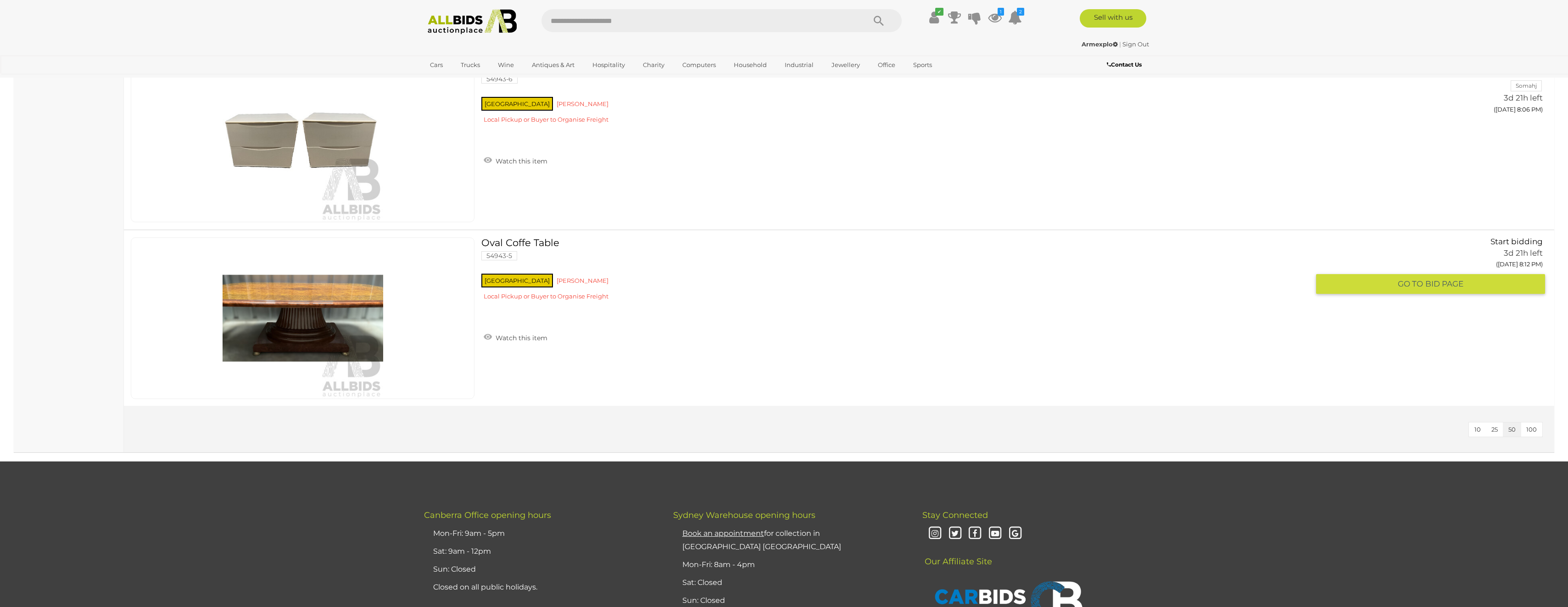
scroll to position [2020, 0]
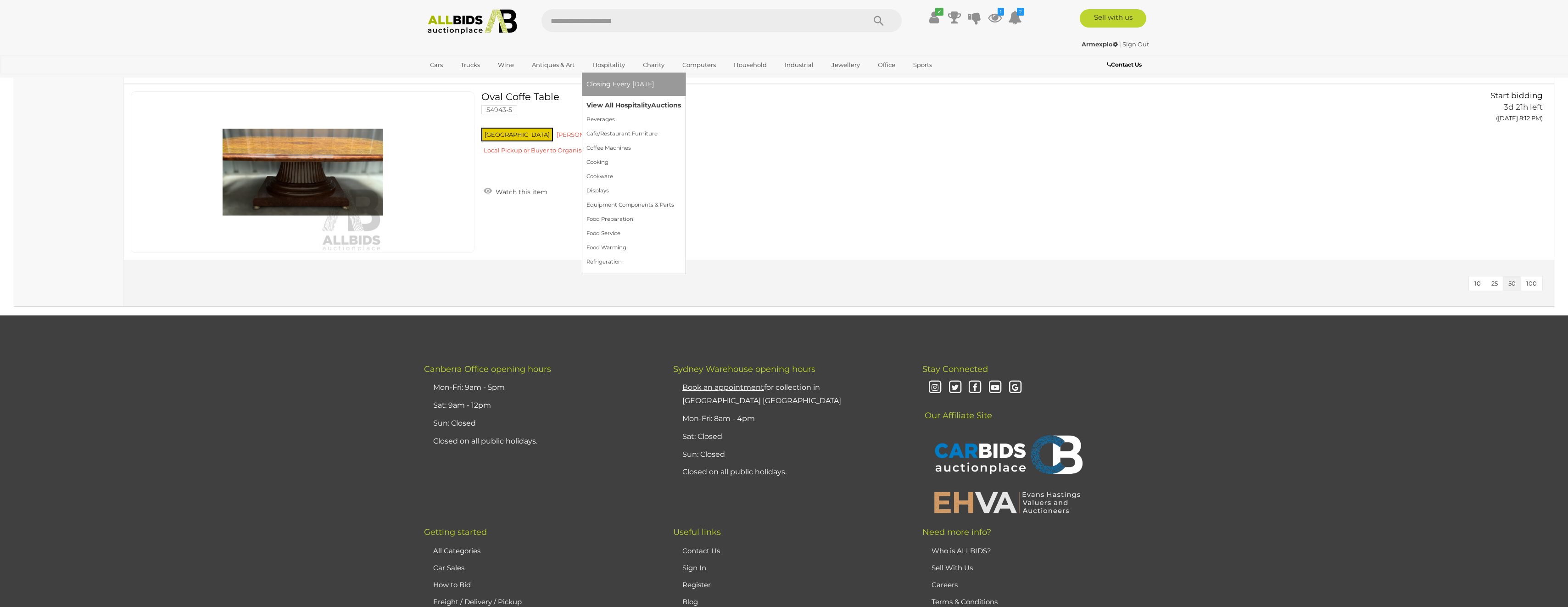
click at [624, 104] on link "View All Hospitality Auctions" at bounding box center [634, 105] width 95 height 14
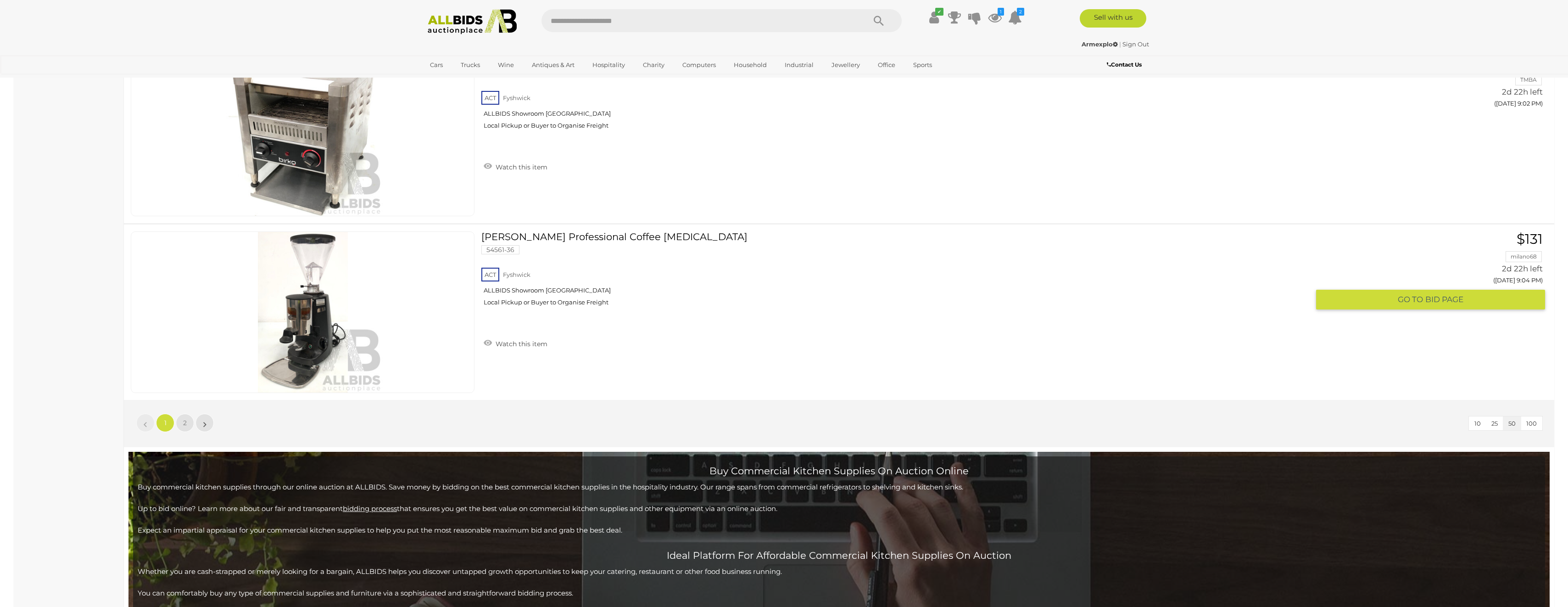
scroll to position [8817, 0]
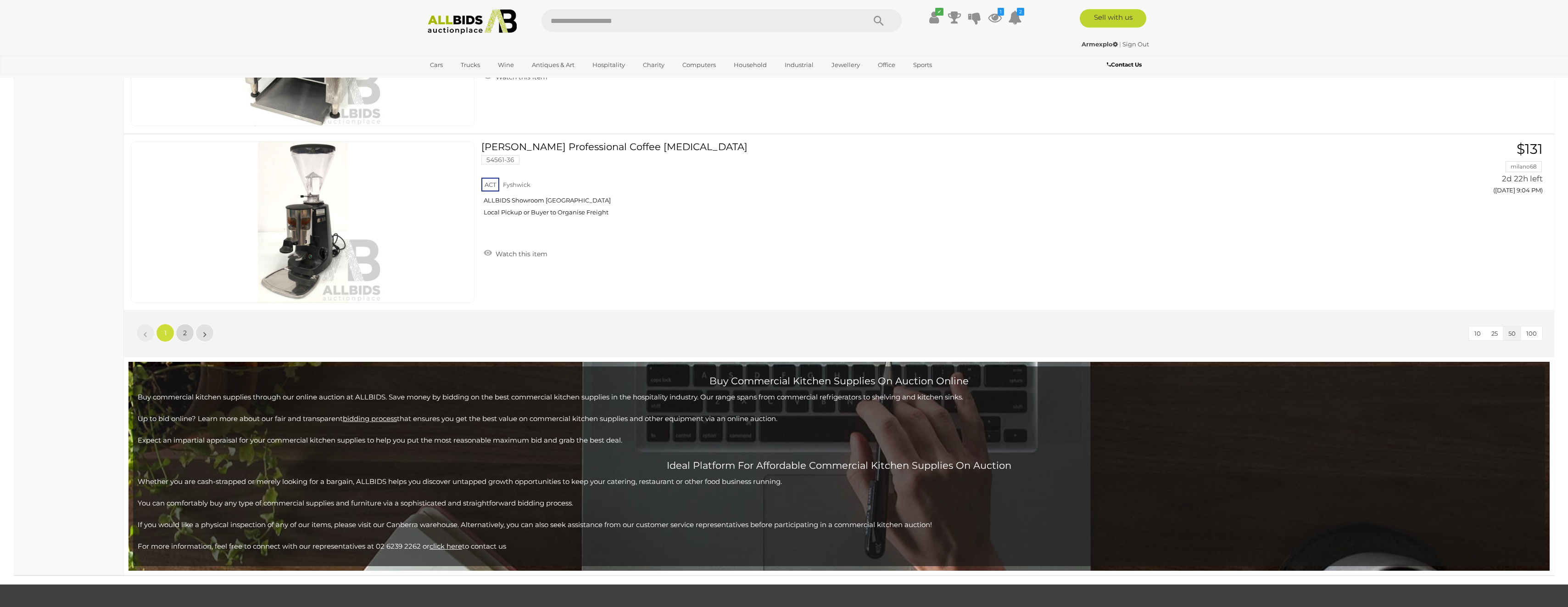
click at [189, 332] on link "2" at bounding box center [185, 333] width 18 height 18
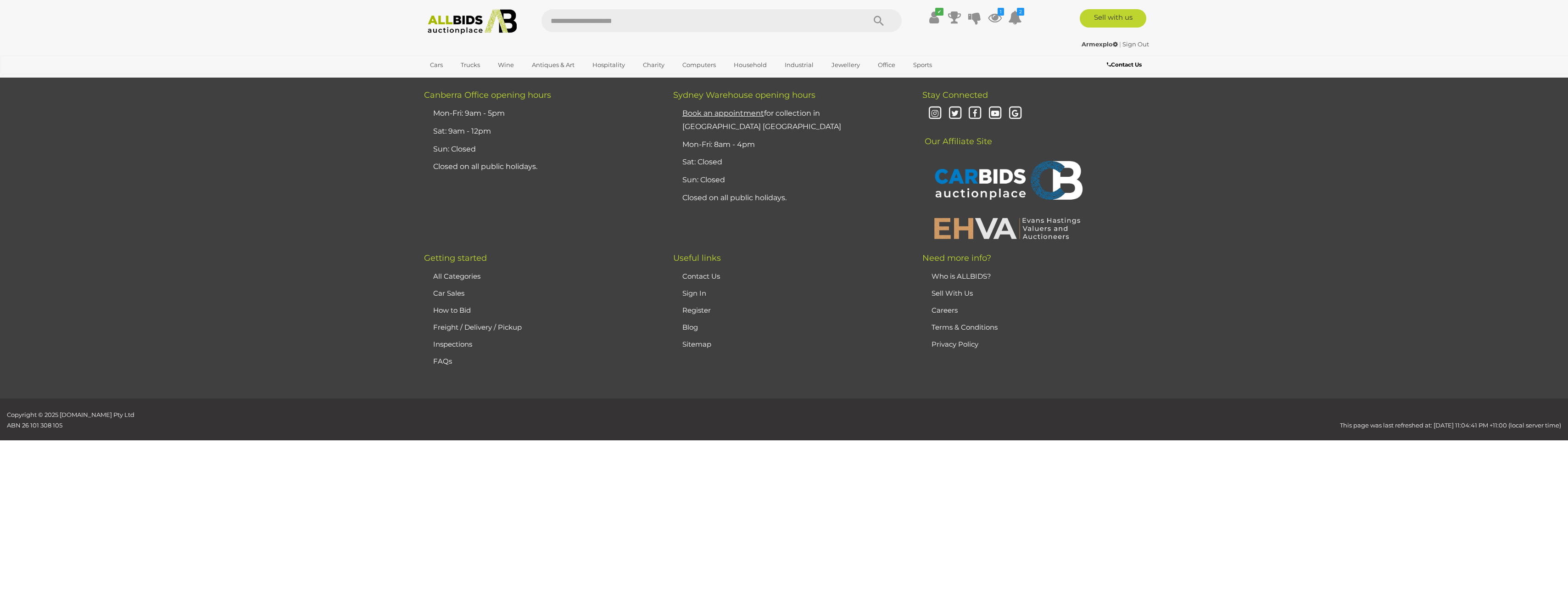
scroll to position [195, 0]
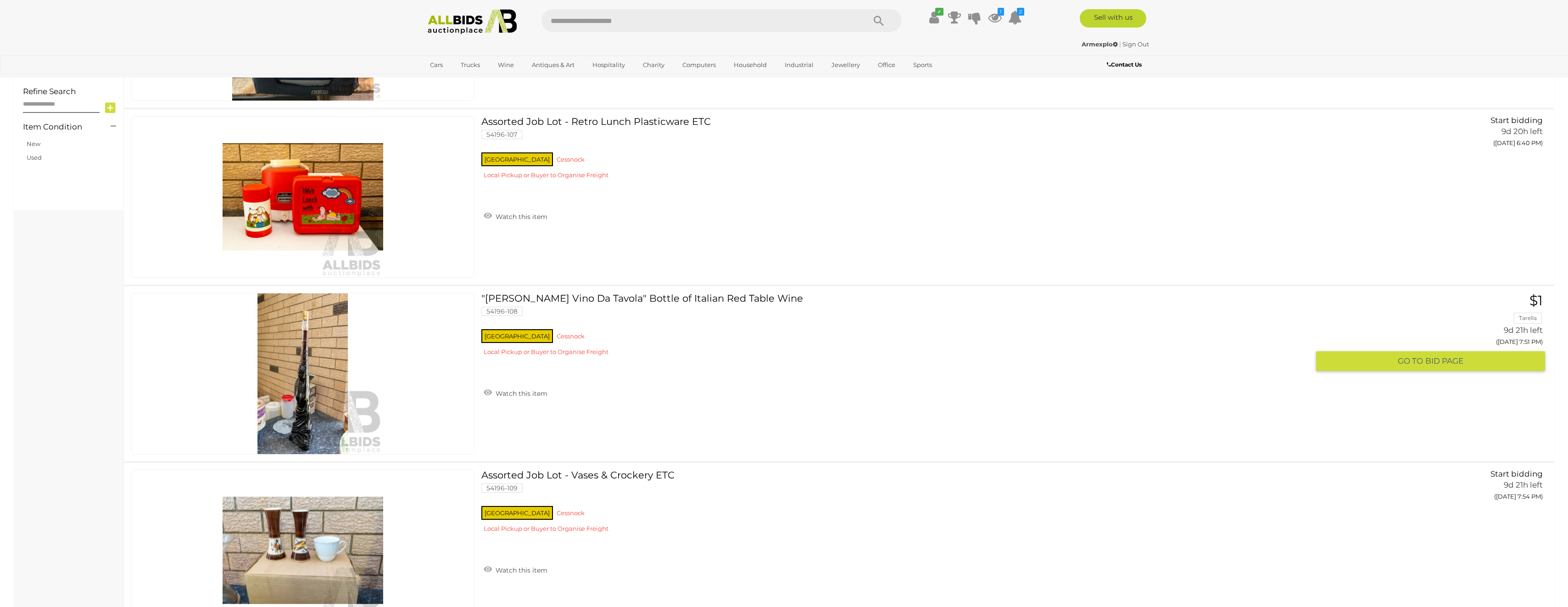
scroll to position [333, 0]
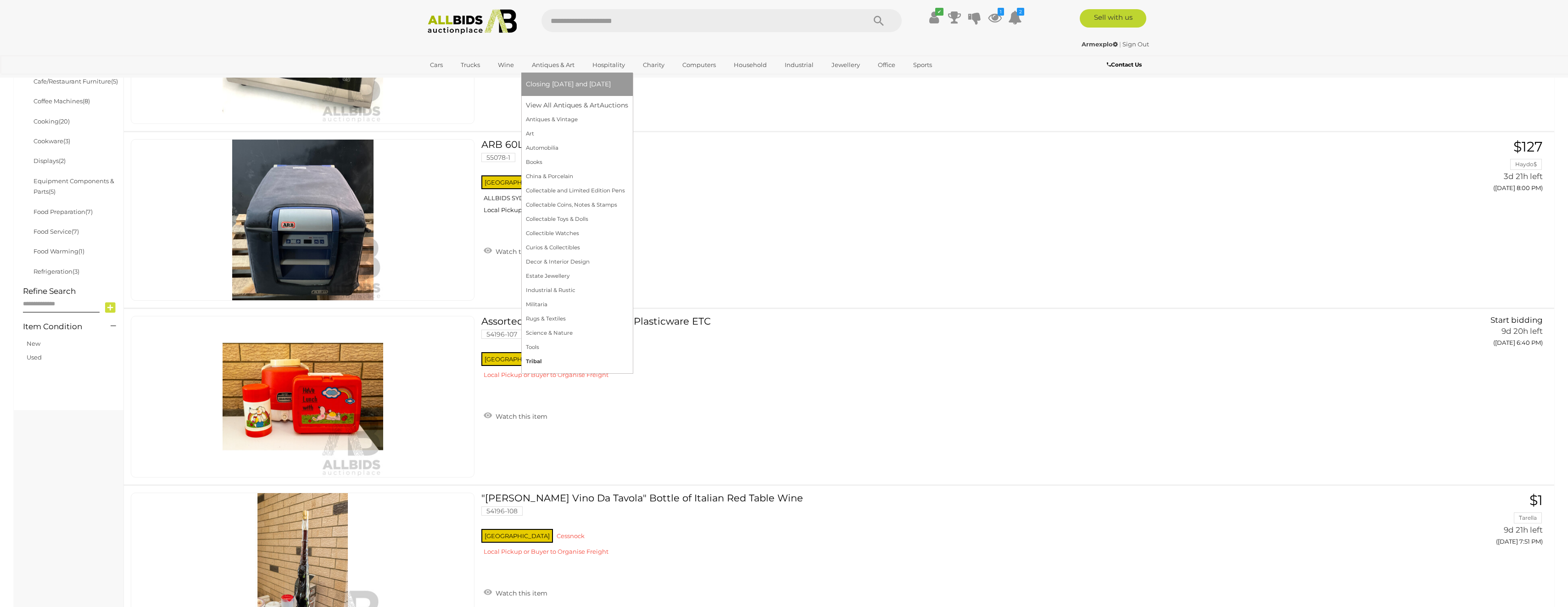
click at [537, 363] on link "Tribal" at bounding box center [577, 361] width 102 height 14
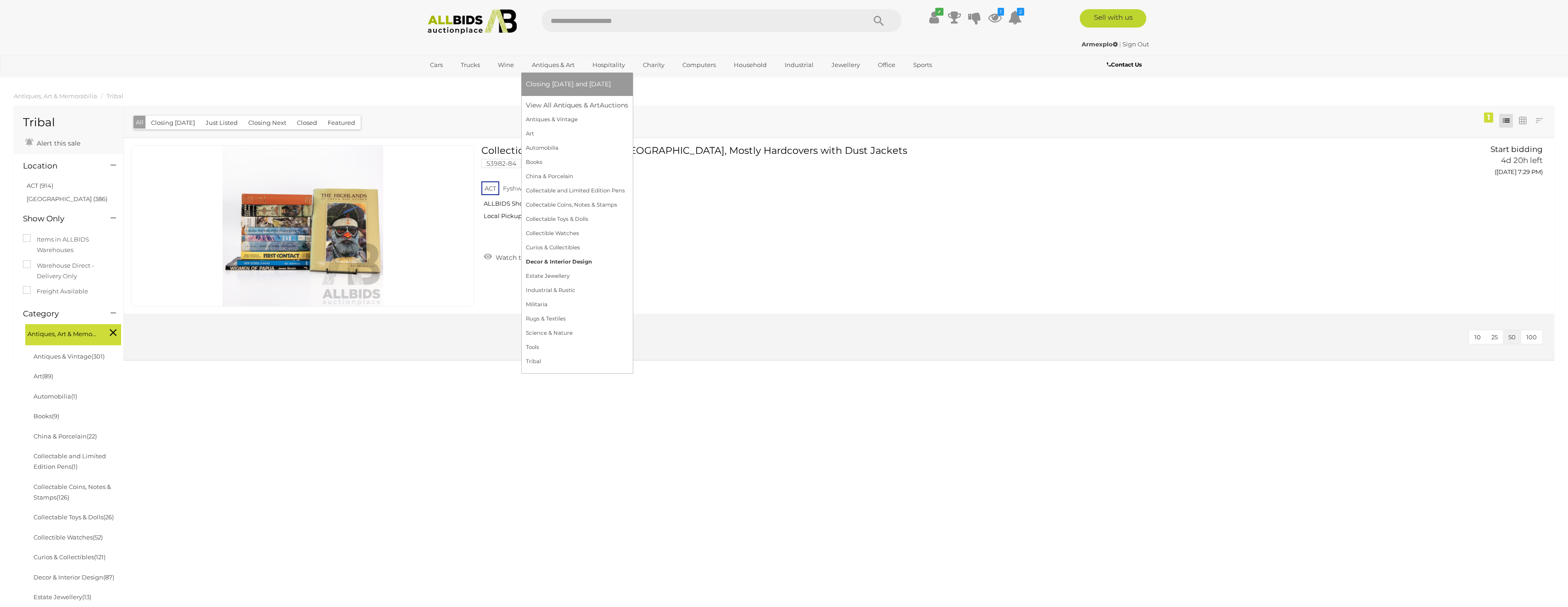
click at [543, 263] on link "Decor & Interior Design" at bounding box center [577, 261] width 102 height 14
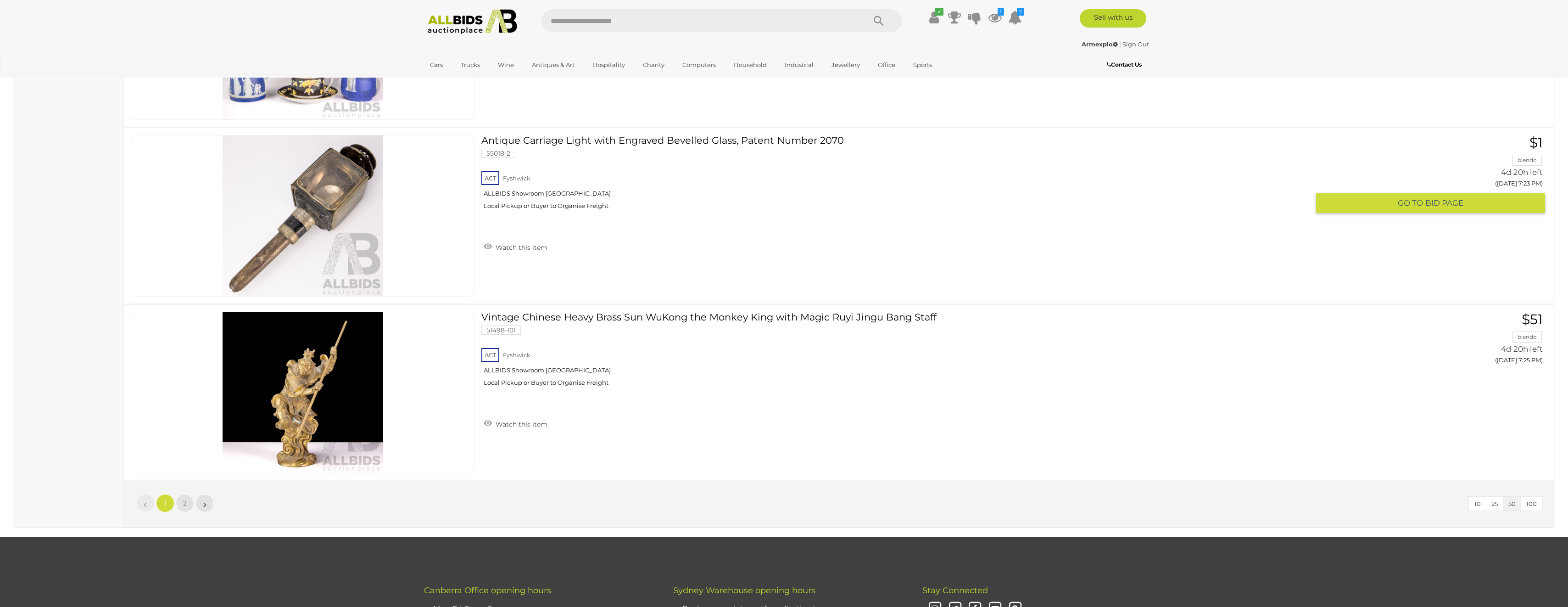
scroll to position [8587, 0]
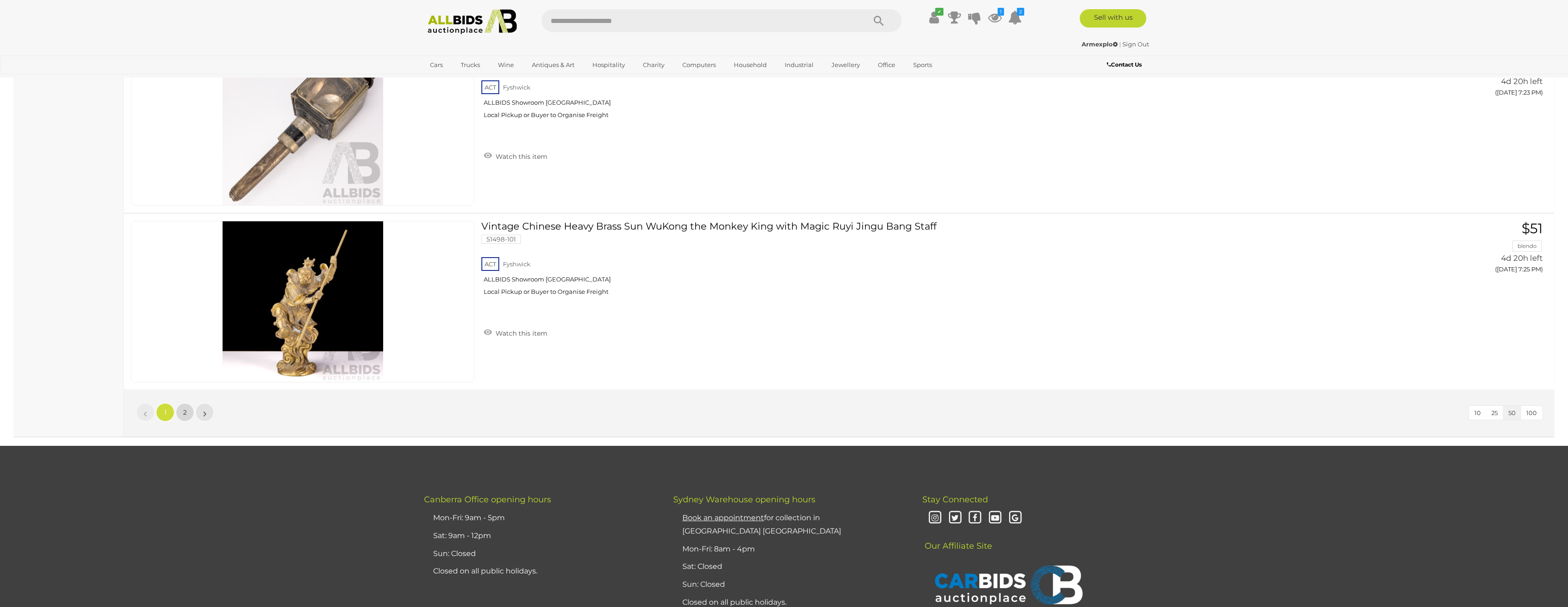
click at [184, 410] on span "2" at bounding box center [184, 413] width 3 height 8
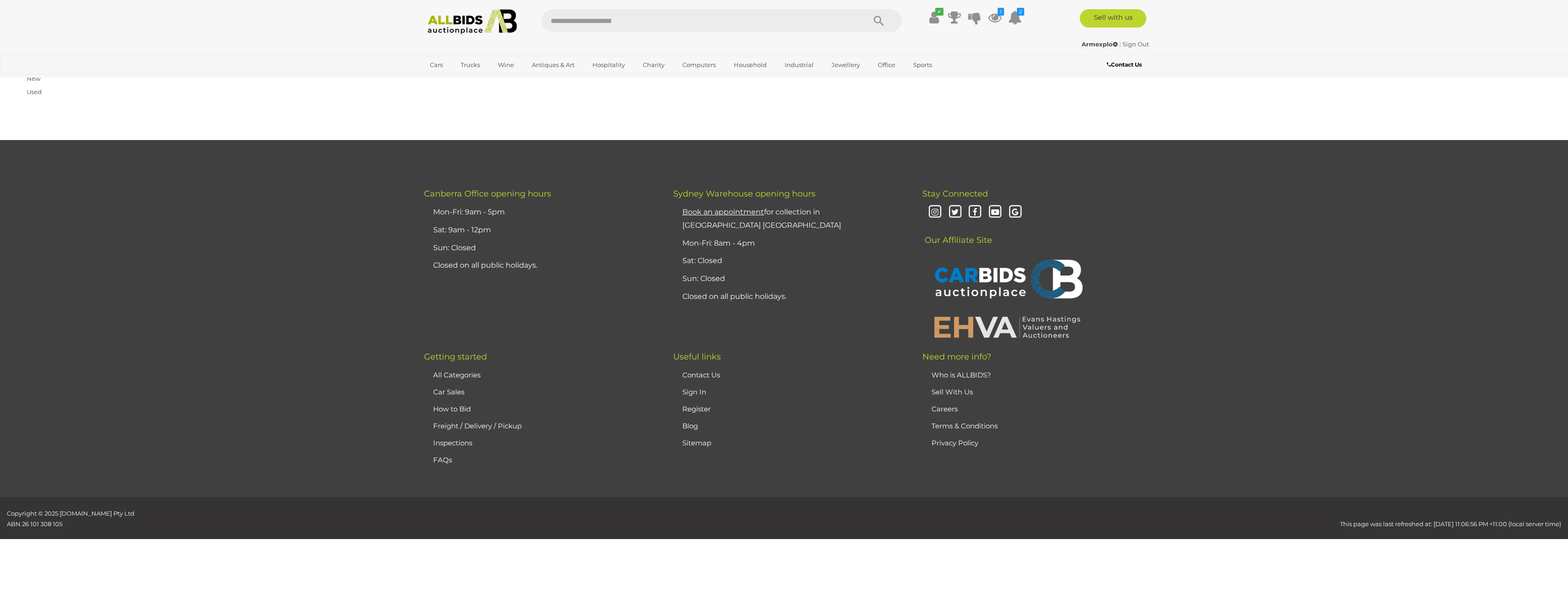
scroll to position [45, 0]
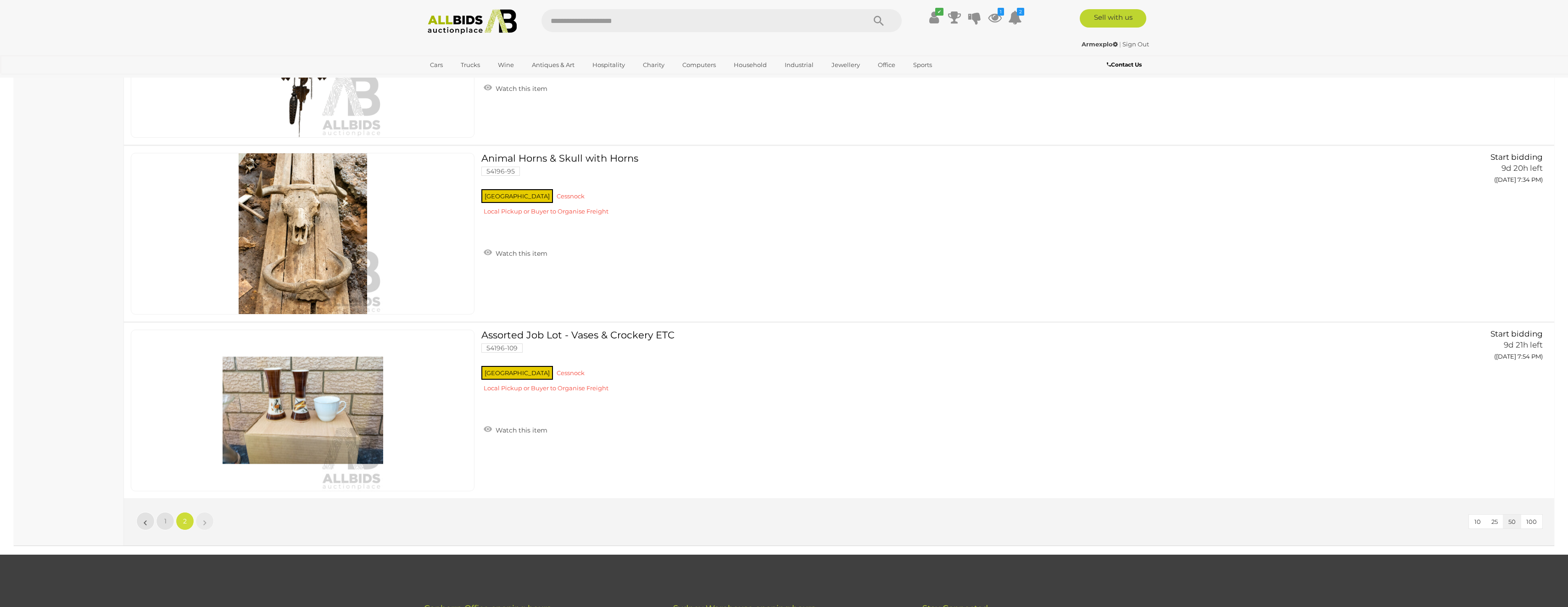
scroll to position [4086, 0]
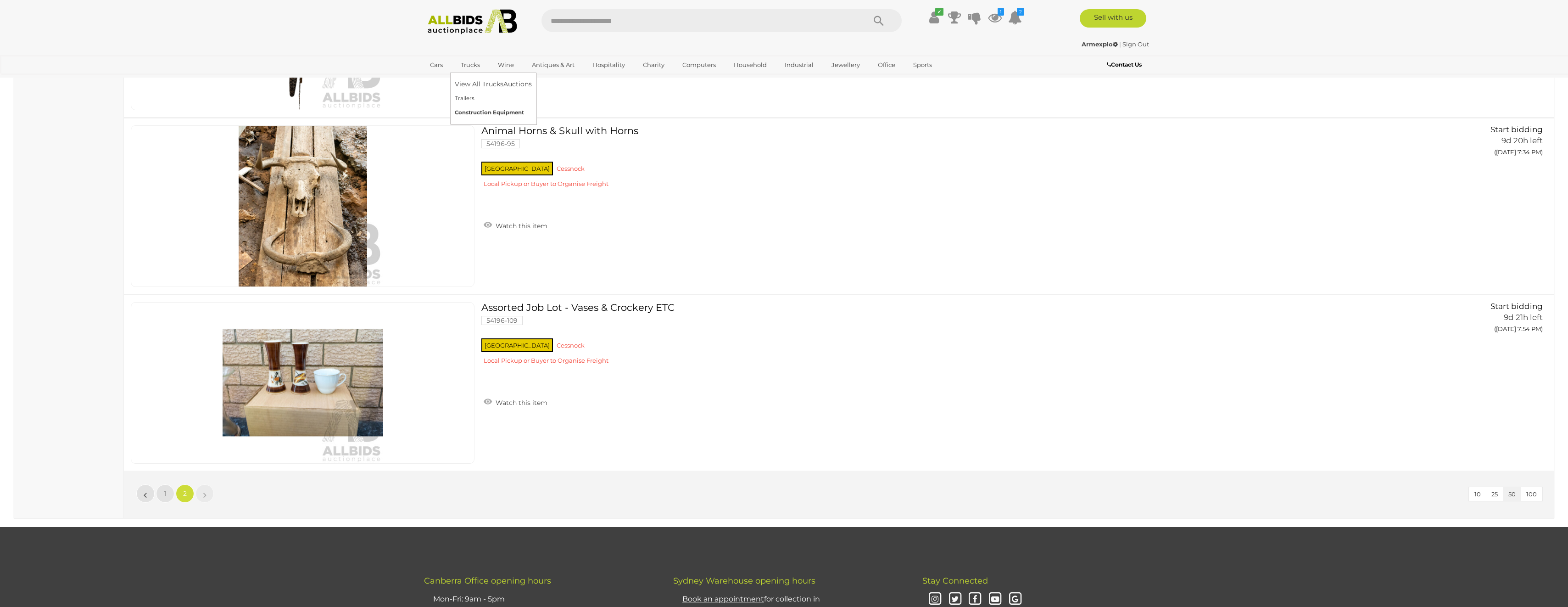
click at [483, 111] on link "Construction Equipment" at bounding box center [494, 112] width 77 height 14
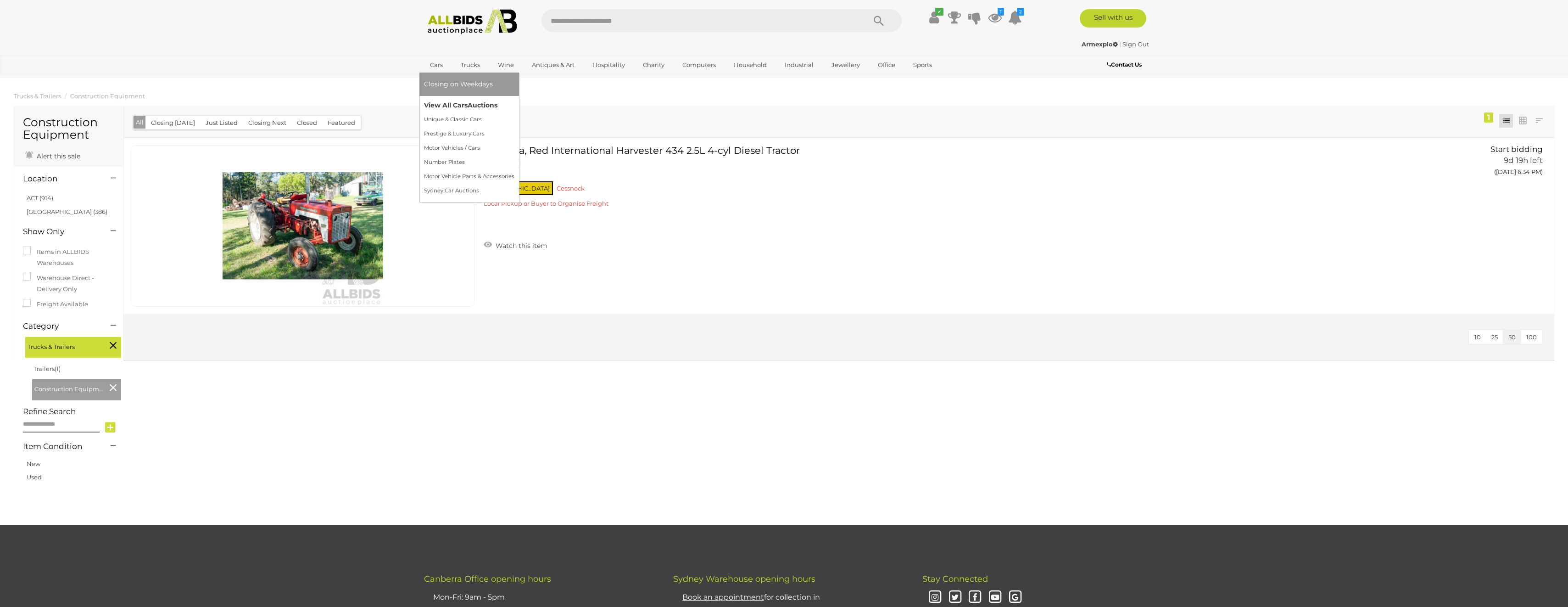
click at [445, 101] on link "View All Cars Auctions" at bounding box center [469, 105] width 91 height 14
